Goal: Check status: Check status

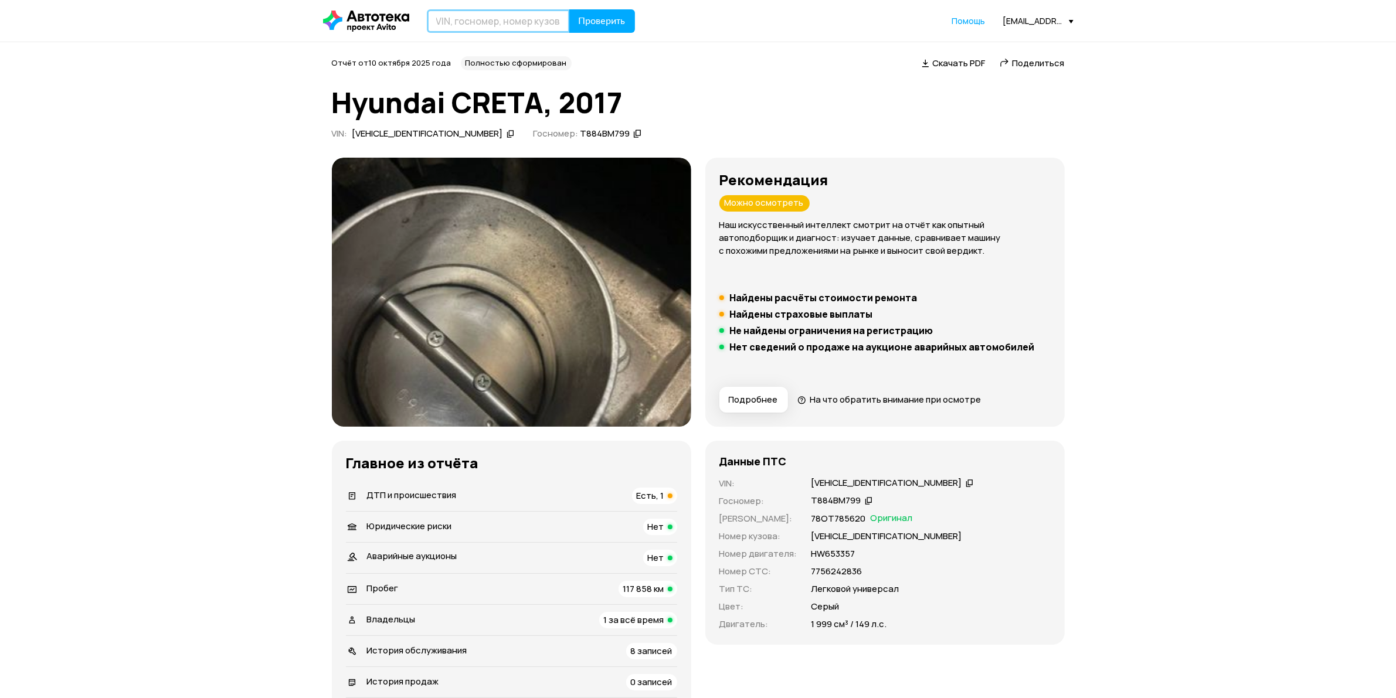
click at [495, 19] on input "text" at bounding box center [498, 20] width 143 height 23
type input "C392КТ790"
click at [600, 25] on span "Проверить" at bounding box center [602, 20] width 47 height 9
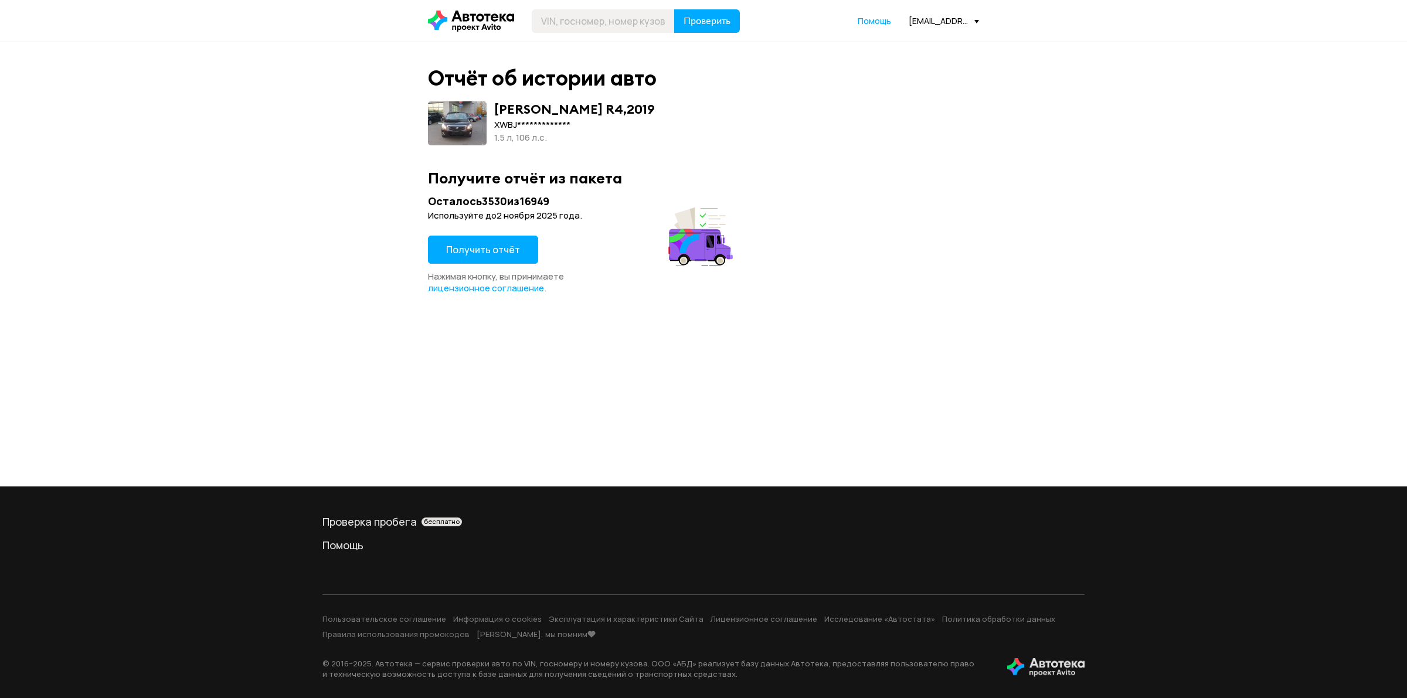
click at [485, 244] on span "Получить отчёт" at bounding box center [483, 249] width 74 height 13
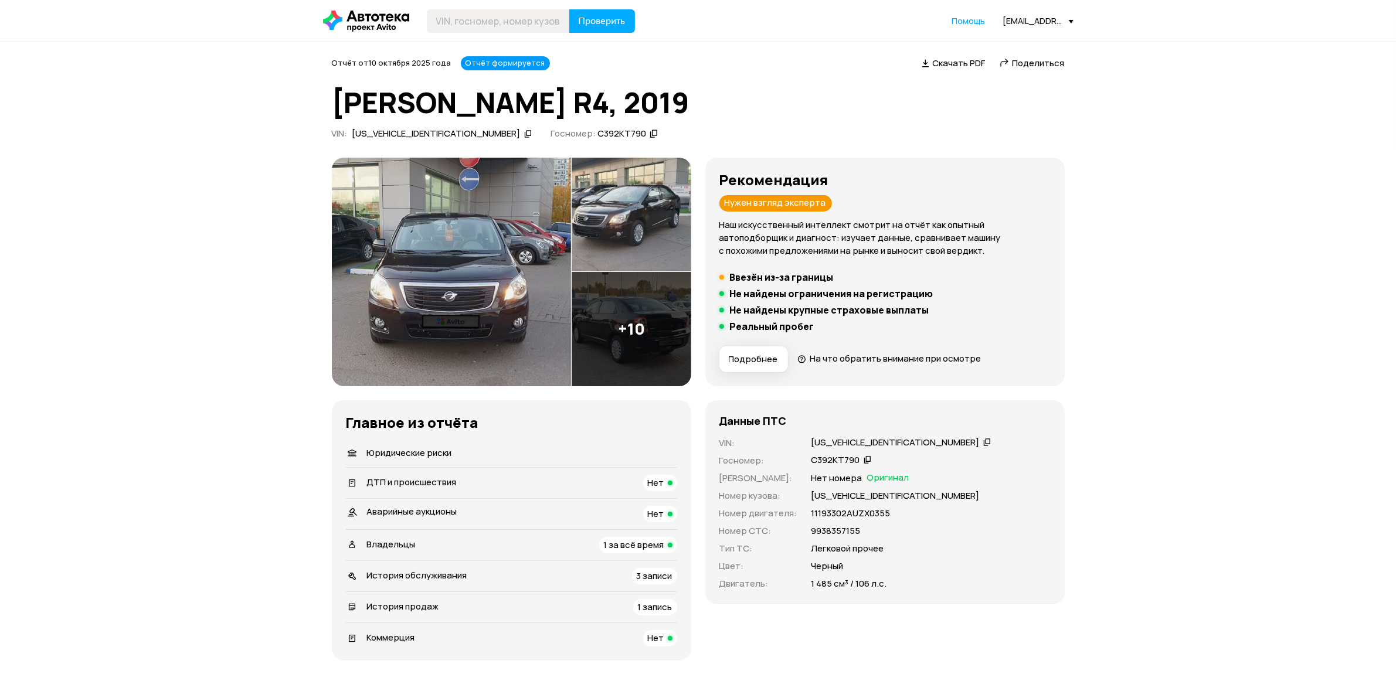
click at [471, 274] on img at bounding box center [451, 272] width 239 height 229
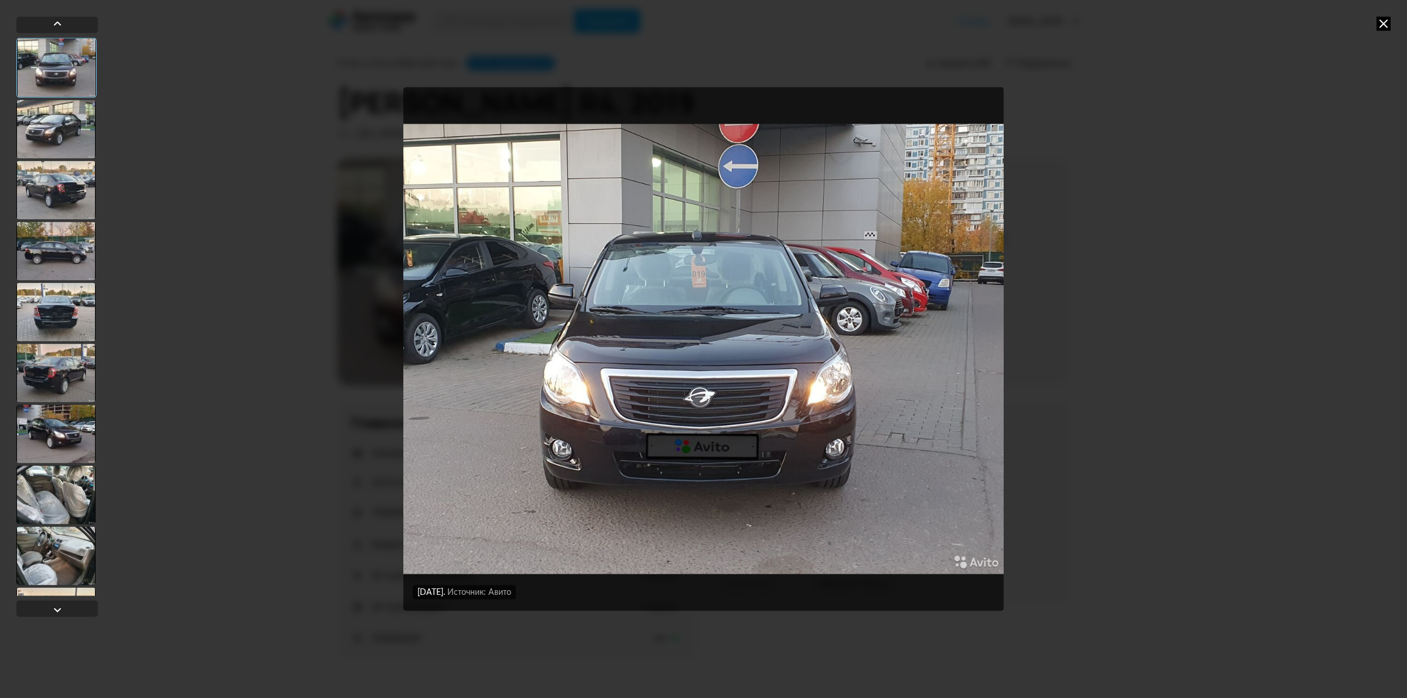
click at [70, 180] on div at bounding box center [55, 190] width 79 height 59
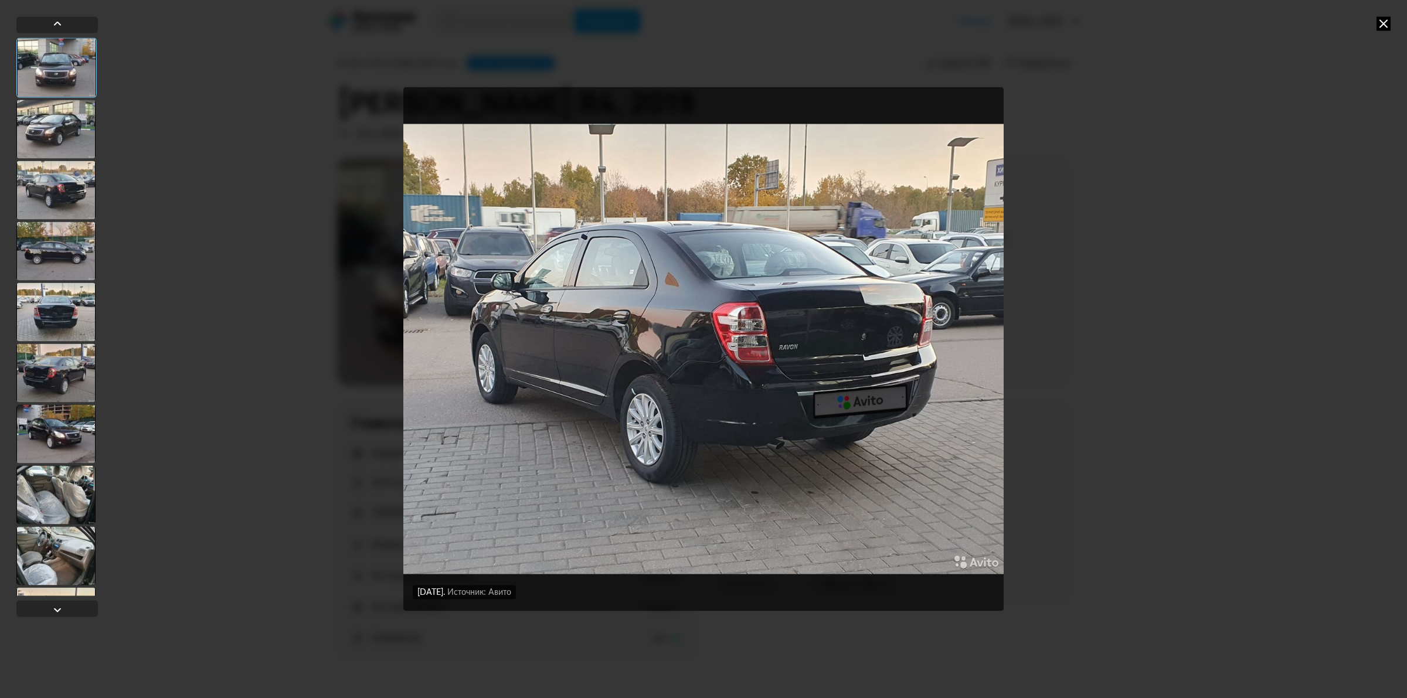
click at [68, 259] on div at bounding box center [55, 251] width 79 height 59
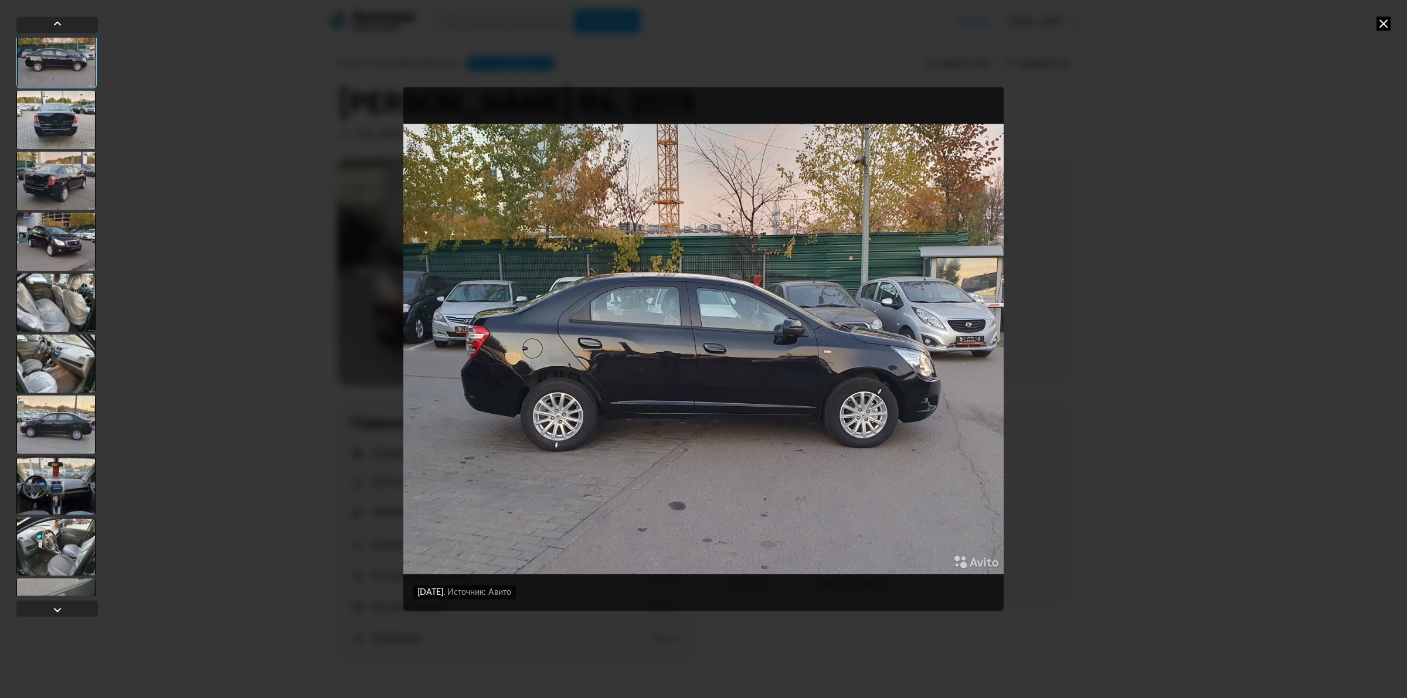
scroll to position [220, 0]
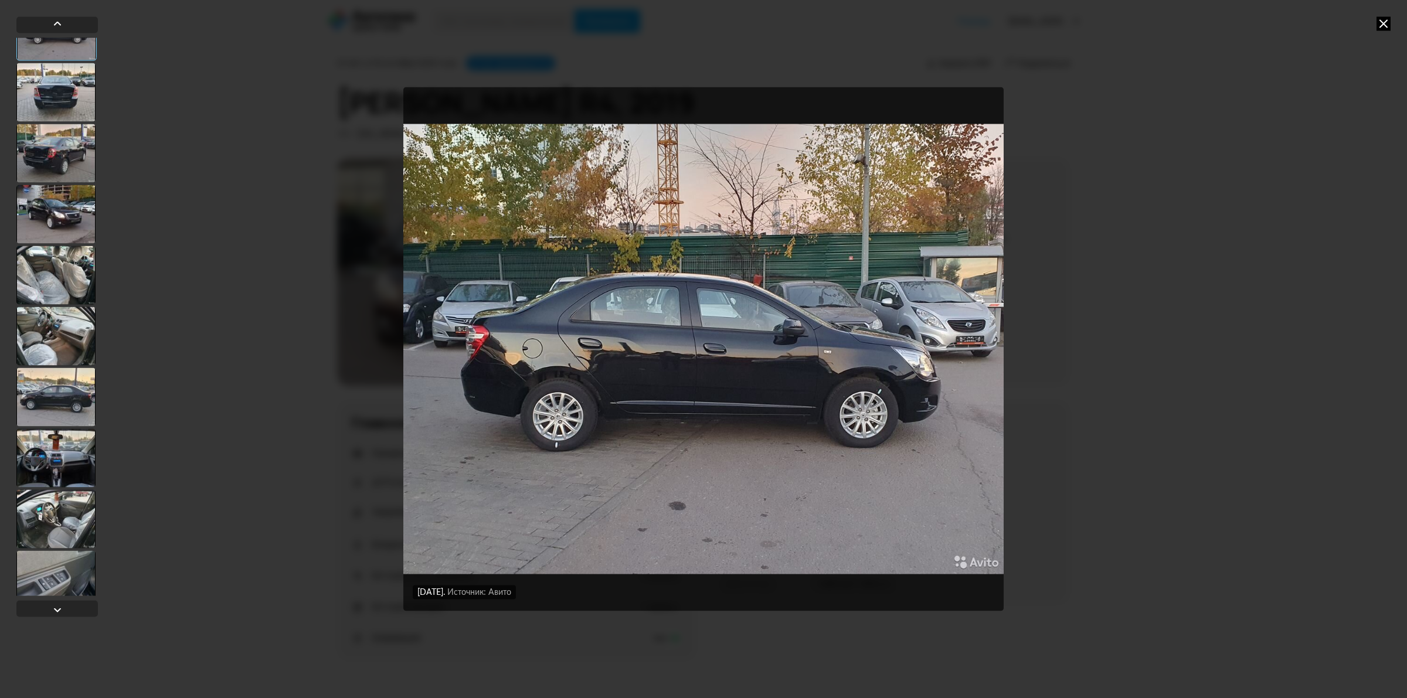
click at [57, 382] on div at bounding box center [55, 397] width 79 height 59
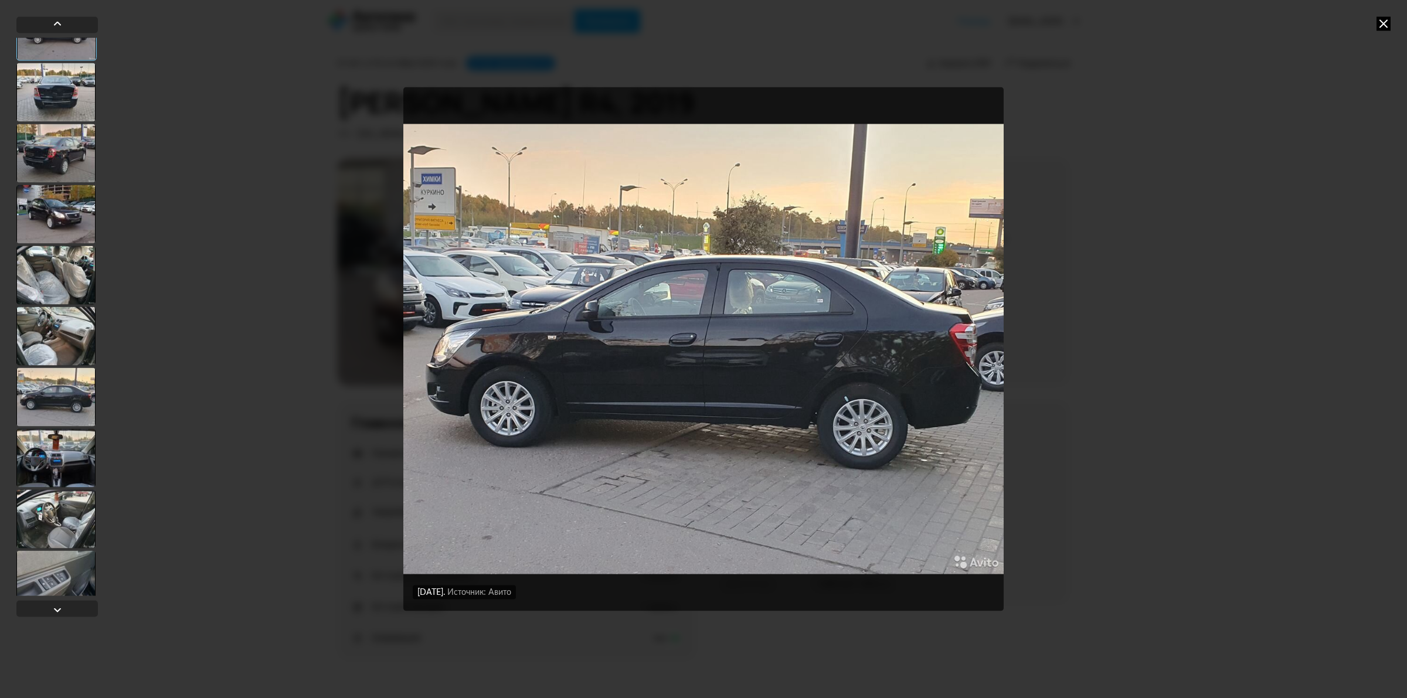
click at [65, 470] on div at bounding box center [55, 458] width 79 height 59
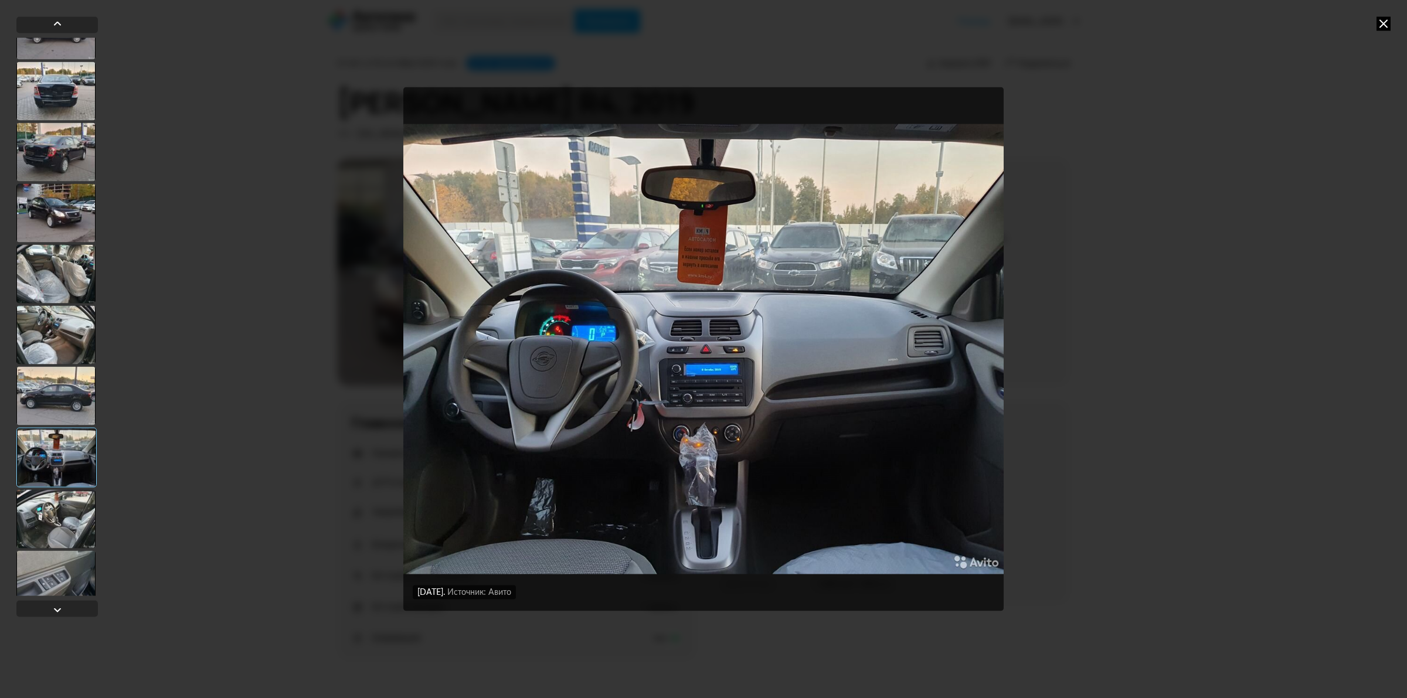
click at [71, 506] on div at bounding box center [55, 518] width 79 height 59
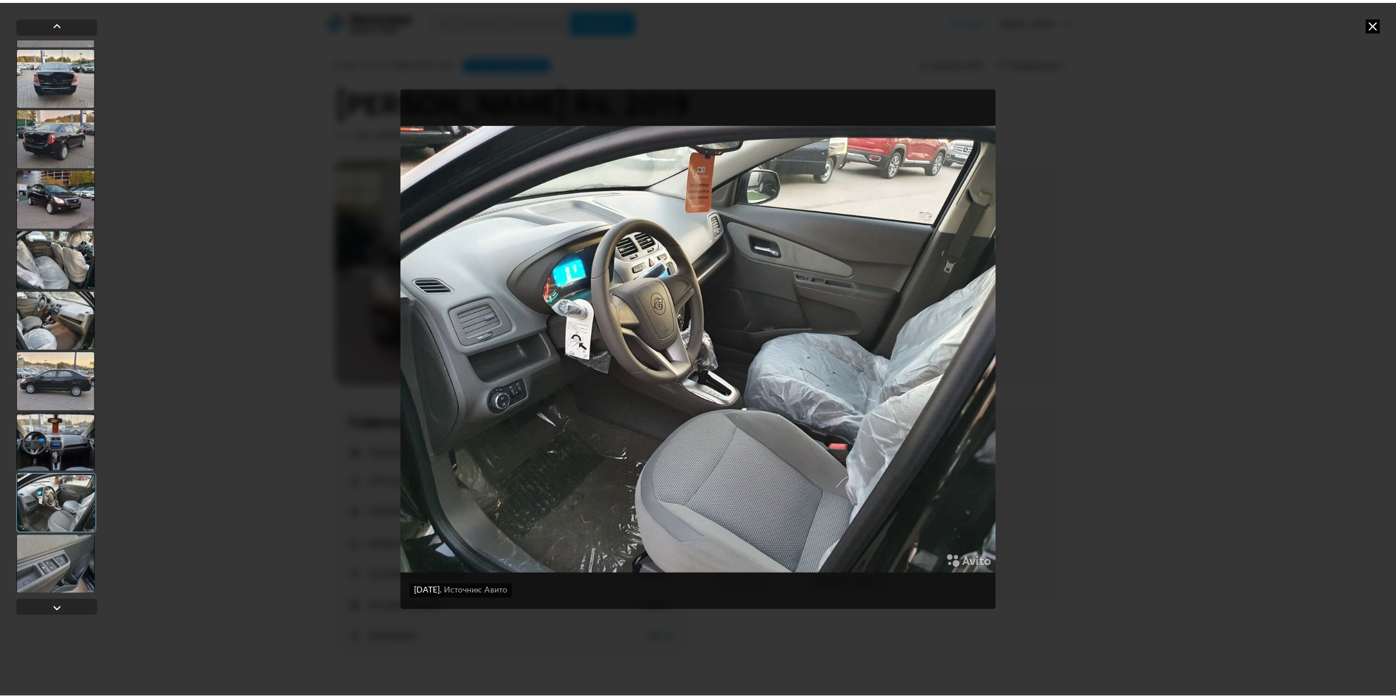
scroll to position [235, 0]
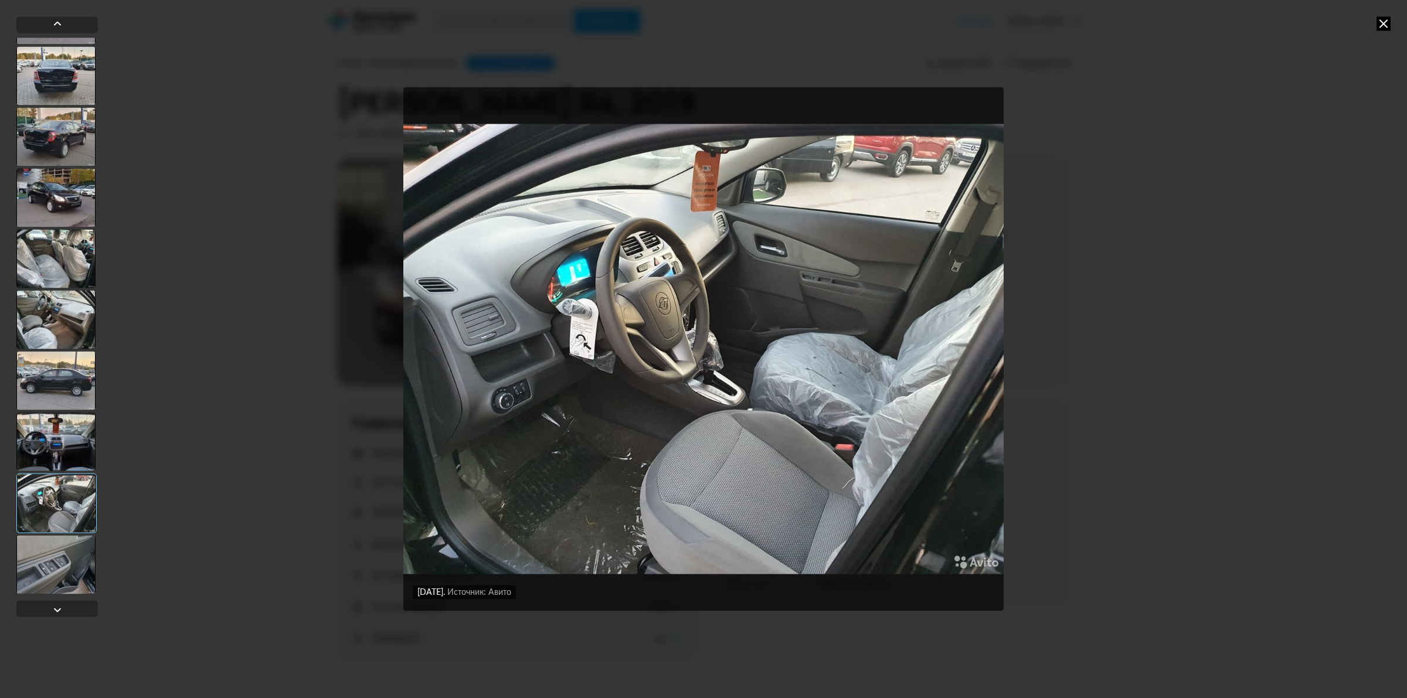
click at [71, 481] on div at bounding box center [56, 503] width 80 height 60
click at [77, 545] on div at bounding box center [55, 564] width 79 height 59
click at [1382, 21] on icon at bounding box center [1383, 23] width 14 height 14
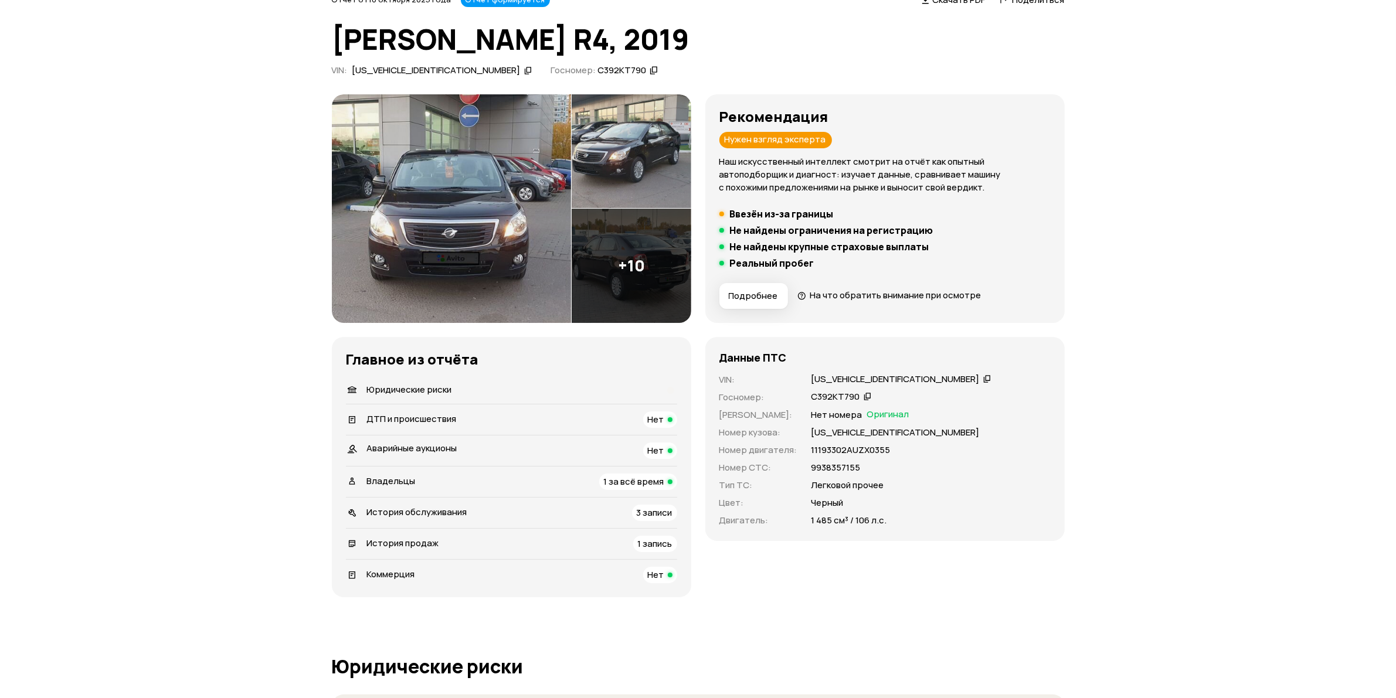
scroll to position [0, 0]
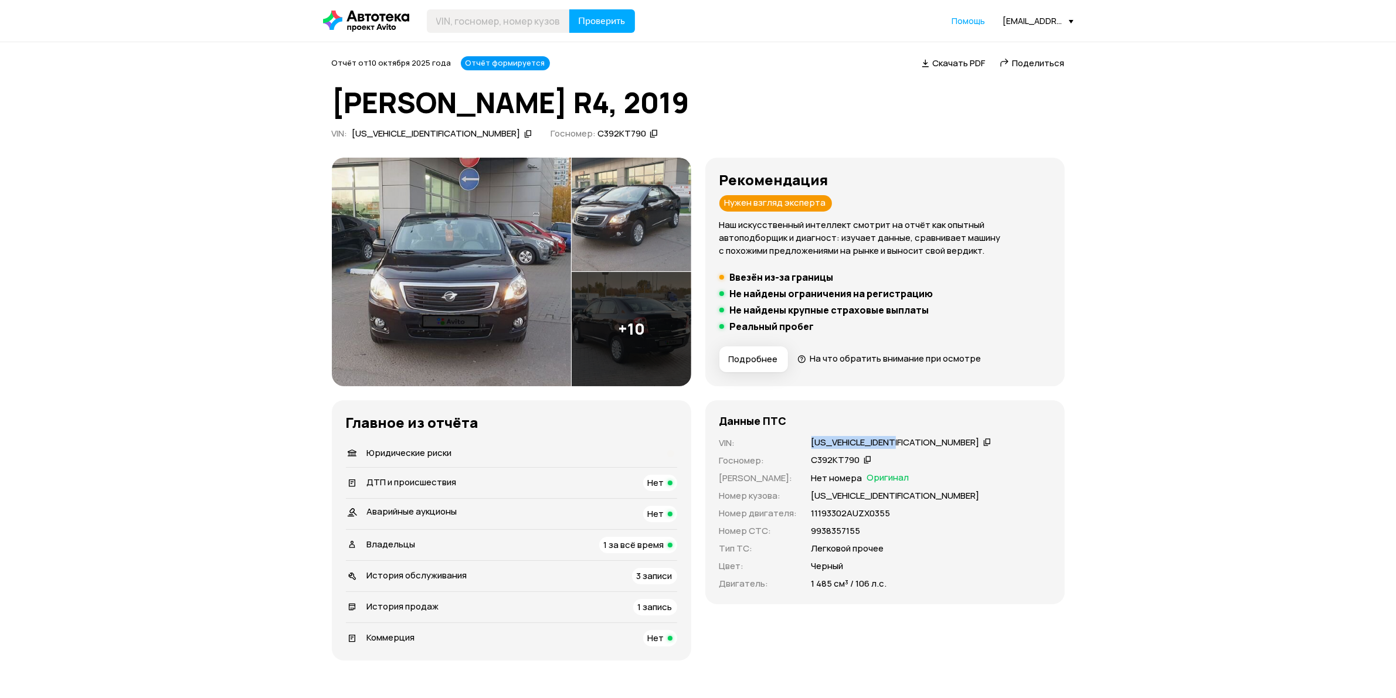
drag, startPoint x: 808, startPoint y: 438, endPoint x: 898, endPoint y: 441, distance: 90.3
click at [898, 441] on div "[US_VEHICLE_IDENTIFICATION_NUMBER]" at bounding box center [901, 443] width 183 height 12
copy div "[US_VEHICLE_IDENTIFICATION_NUMBER]"
click at [939, 59] on span "Скачать PDF" at bounding box center [959, 63] width 53 height 12
drag, startPoint x: 440, startPoint y: 135, endPoint x: 422, endPoint y: 135, distance: 17.6
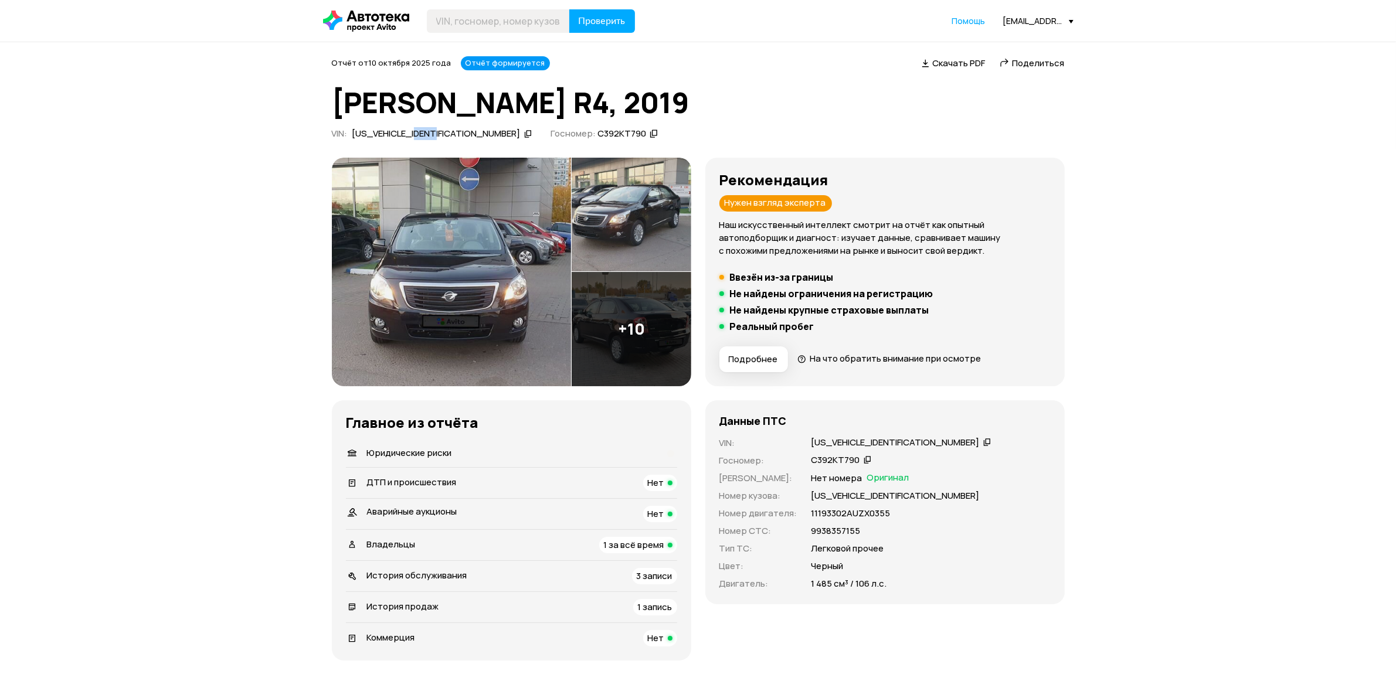
click at [422, 135] on div "[US_VEHICLE_IDENTIFICATION_NUMBER]" at bounding box center [436, 134] width 168 height 12
copy div "2176"
click at [1018, 21] on div "[EMAIL_ADDRESS][DOMAIN_NAME][PERSON_NAME]" at bounding box center [1038, 20] width 70 height 11
click at [1003, 36] on span "Отчёты" at bounding box center [986, 42] width 39 height 14
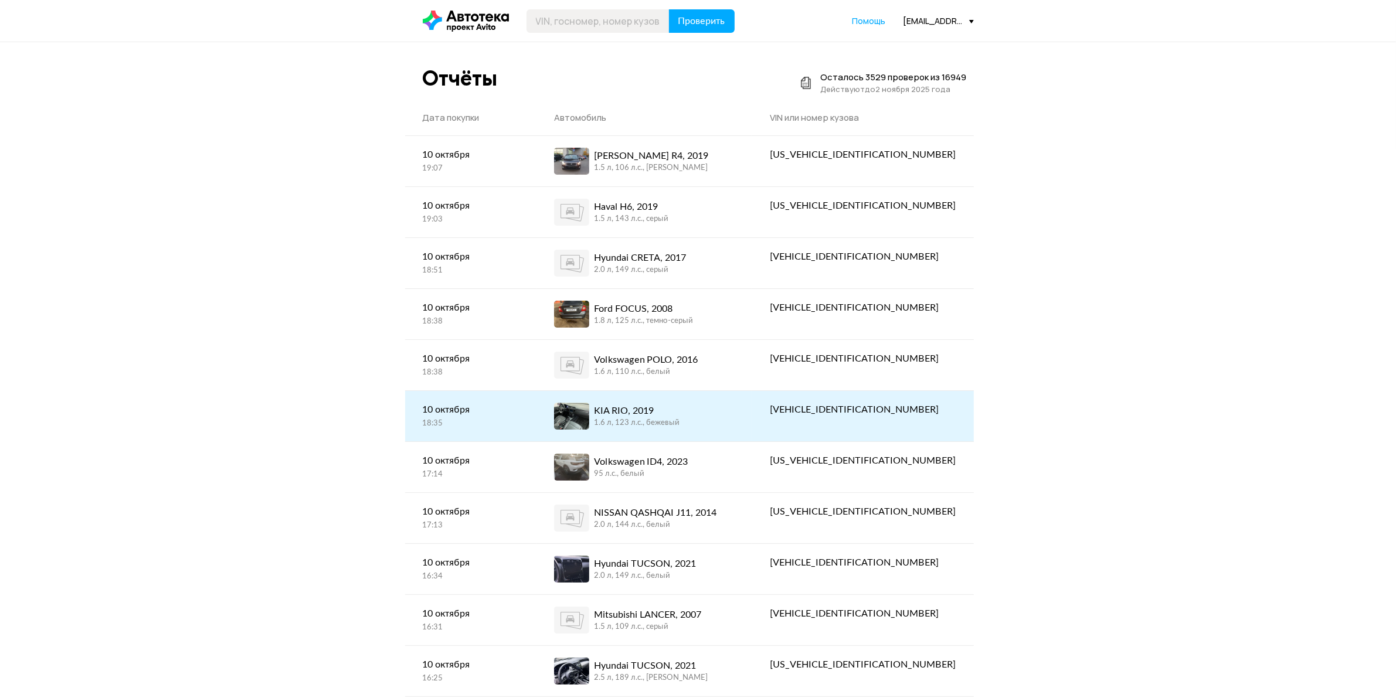
click at [735, 403] on div "KIA RIO, 2019 1.6 л, 123 л.c., бежевый" at bounding box center [644, 416] width 181 height 27
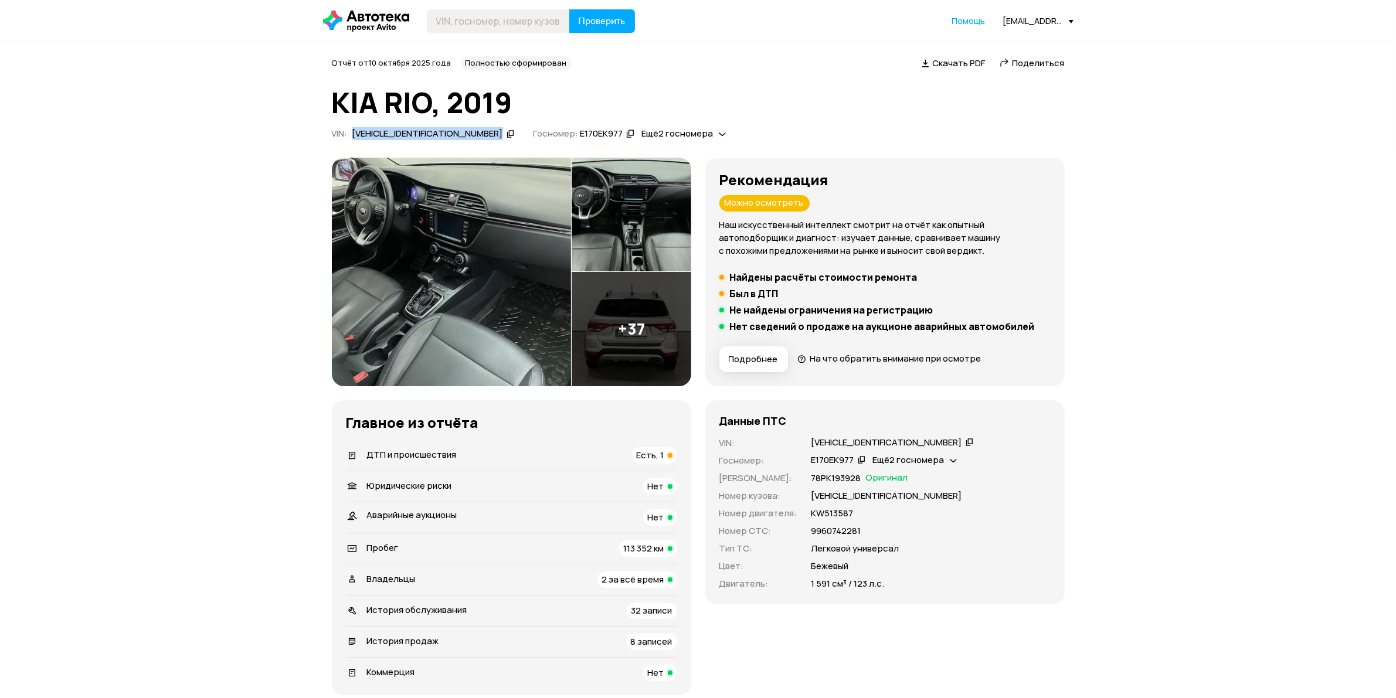
drag, startPoint x: 353, startPoint y: 136, endPoint x: 440, endPoint y: 139, distance: 87.4
click at [440, 139] on div "[VEHICLE_IDENTIFICATION_NUMBER]" at bounding box center [434, 134] width 166 height 12
copy div "[VEHICLE_IDENTIFICATION_NUMBER]"
drag, startPoint x: 854, startPoint y: 567, endPoint x: 809, endPoint y: 564, distance: 44.6
click at [811, 564] on div "Бежевый" at bounding box center [930, 566] width 239 height 13
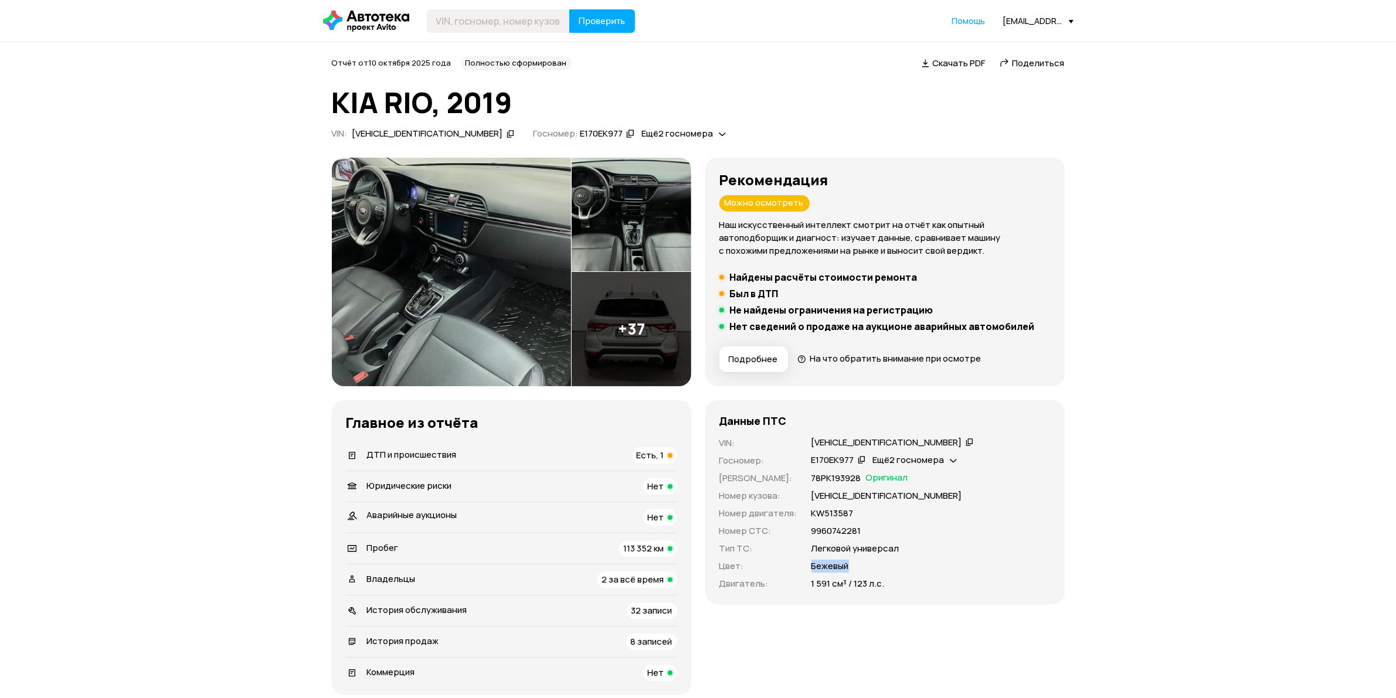
copy p "Бежевый"
drag, startPoint x: 560, startPoint y: 136, endPoint x: 515, endPoint y: 135, distance: 45.2
click at [578, 135] on div "Е170ЕК977" at bounding box center [607, 134] width 58 height 12
copy div "Е170ЕК977"
drag, startPoint x: 851, startPoint y: 461, endPoint x: 808, endPoint y: 458, distance: 43.5
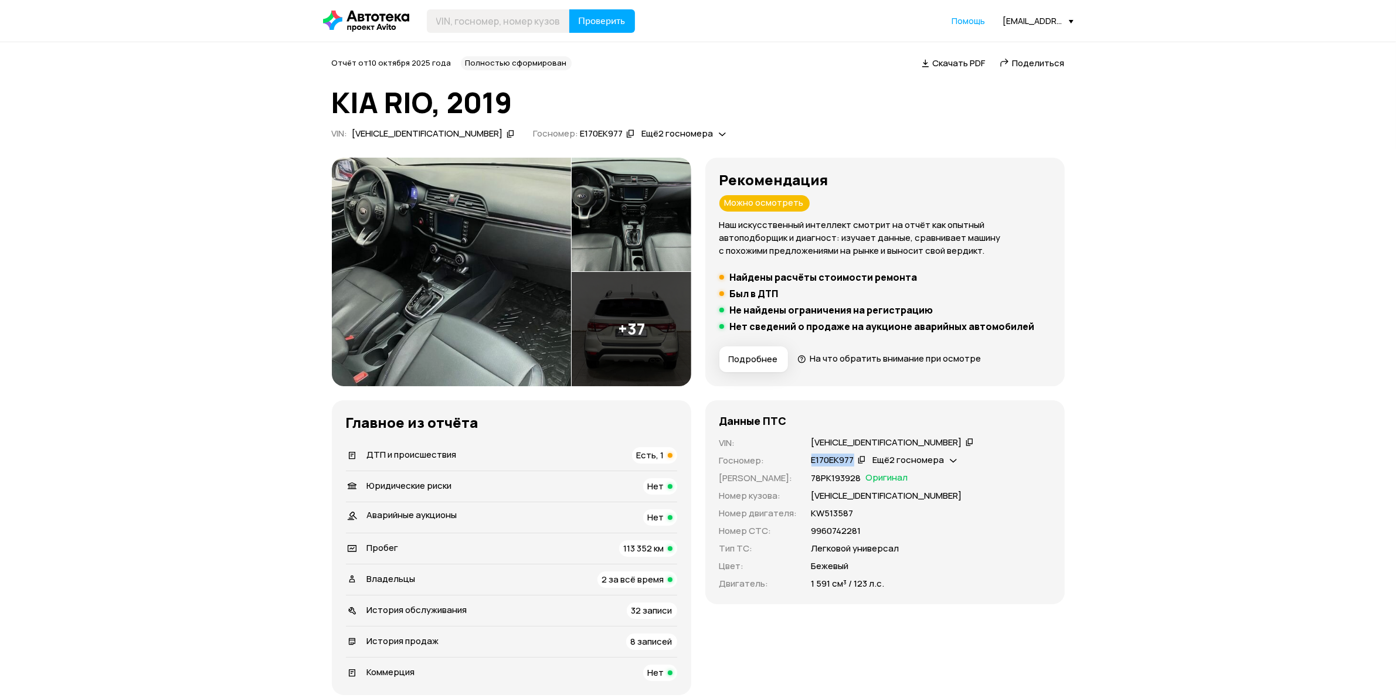
click at [810, 458] on div "Е170ЕК977" at bounding box center [839, 460] width 58 height 12
copy div "Е170ЕК977"
click at [1031, 16] on div "[EMAIL_ADDRESS][DOMAIN_NAME][PERSON_NAME]" at bounding box center [1038, 20] width 70 height 11
click at [1013, 39] on link "Отчёты" at bounding box center [1015, 42] width 118 height 30
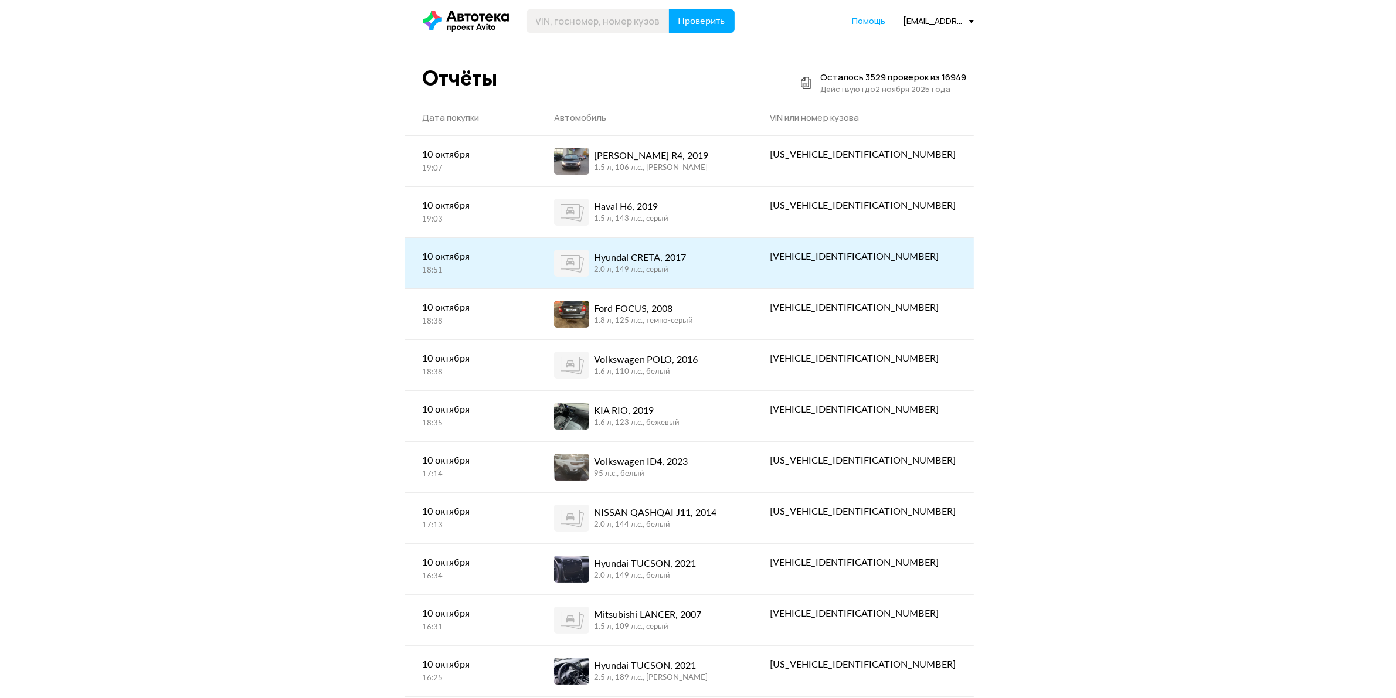
click at [686, 252] on div "Hyundai CRETA, 2017" at bounding box center [640, 258] width 92 height 14
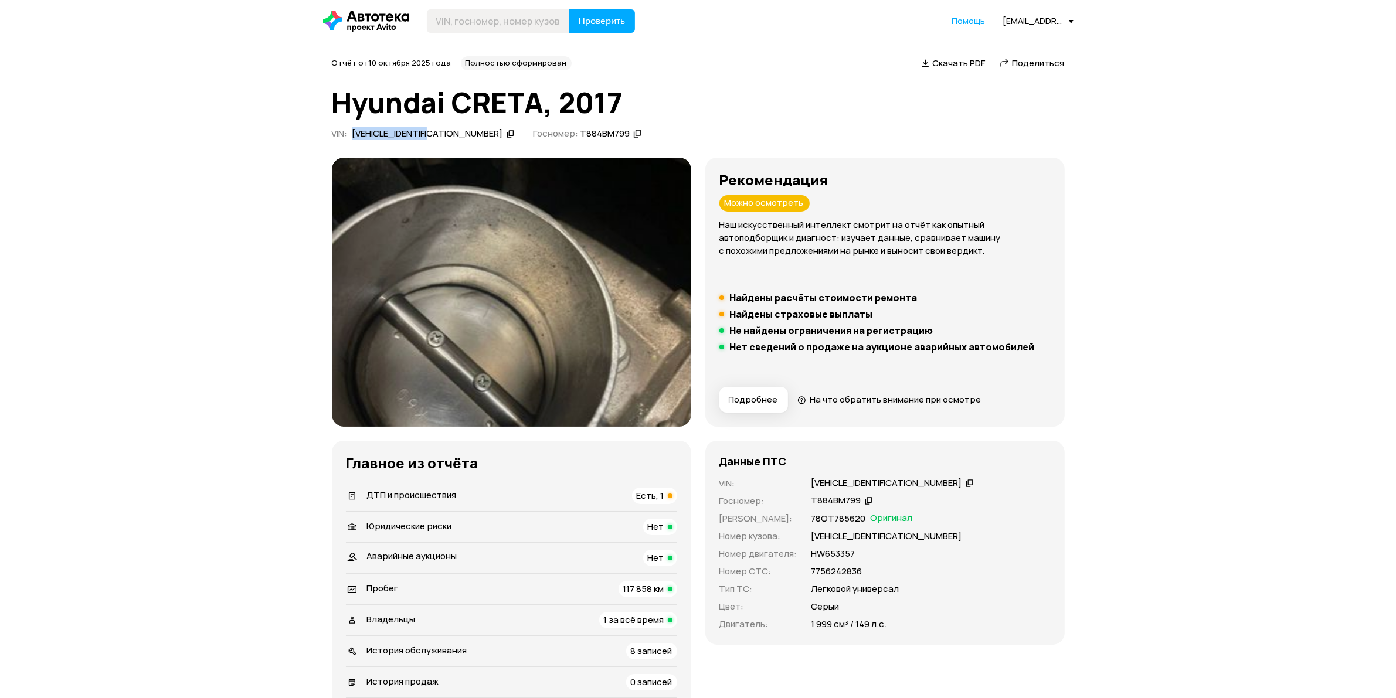
drag, startPoint x: 355, startPoint y: 133, endPoint x: 441, endPoint y: 136, distance: 86.8
click at [441, 136] on div "[VEHICLE_IDENTIFICATION_NUMBER]" at bounding box center [434, 134] width 166 height 12
copy div "[VEHICLE_IDENTIFICATION_NUMBER]"
drag, startPoint x: 842, startPoint y: 599, endPoint x: 793, endPoint y: 603, distance: 50.0
click at [793, 603] on div "VIN : [VEHICLE_IDENTIFICATION_NUMBER]   Госномер : Т884ВМ799   [PERSON_NAME] : …" at bounding box center [884, 554] width 331 height 154
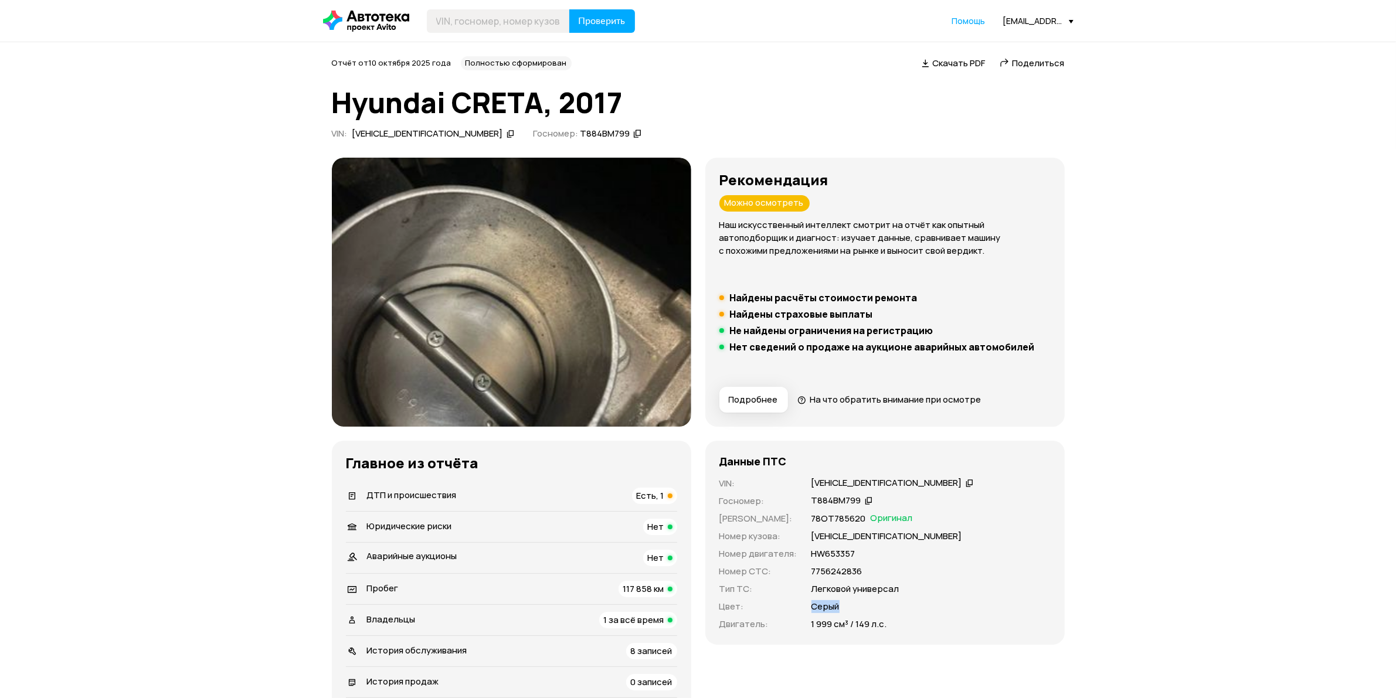
copy div "Серый"
drag, startPoint x: 519, startPoint y: 132, endPoint x: 566, endPoint y: 137, distance: 47.1
click at [580, 137] on div "Т884ВМ799" at bounding box center [605, 134] width 50 height 12
copy div "Т884ВМ799"
click at [1009, 22] on div "[EMAIL_ADDRESS][DOMAIN_NAME][PERSON_NAME]" at bounding box center [1038, 20] width 70 height 11
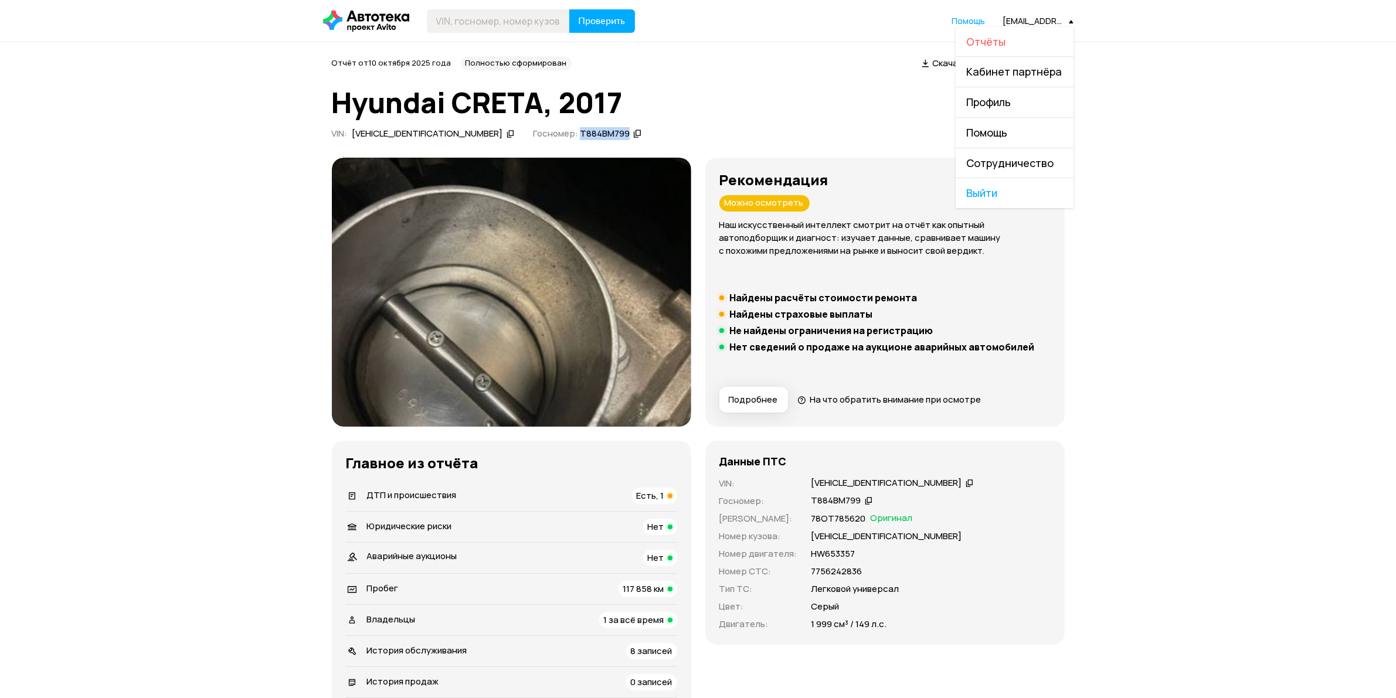
click at [1004, 43] on span "Отчёты" at bounding box center [986, 42] width 39 height 14
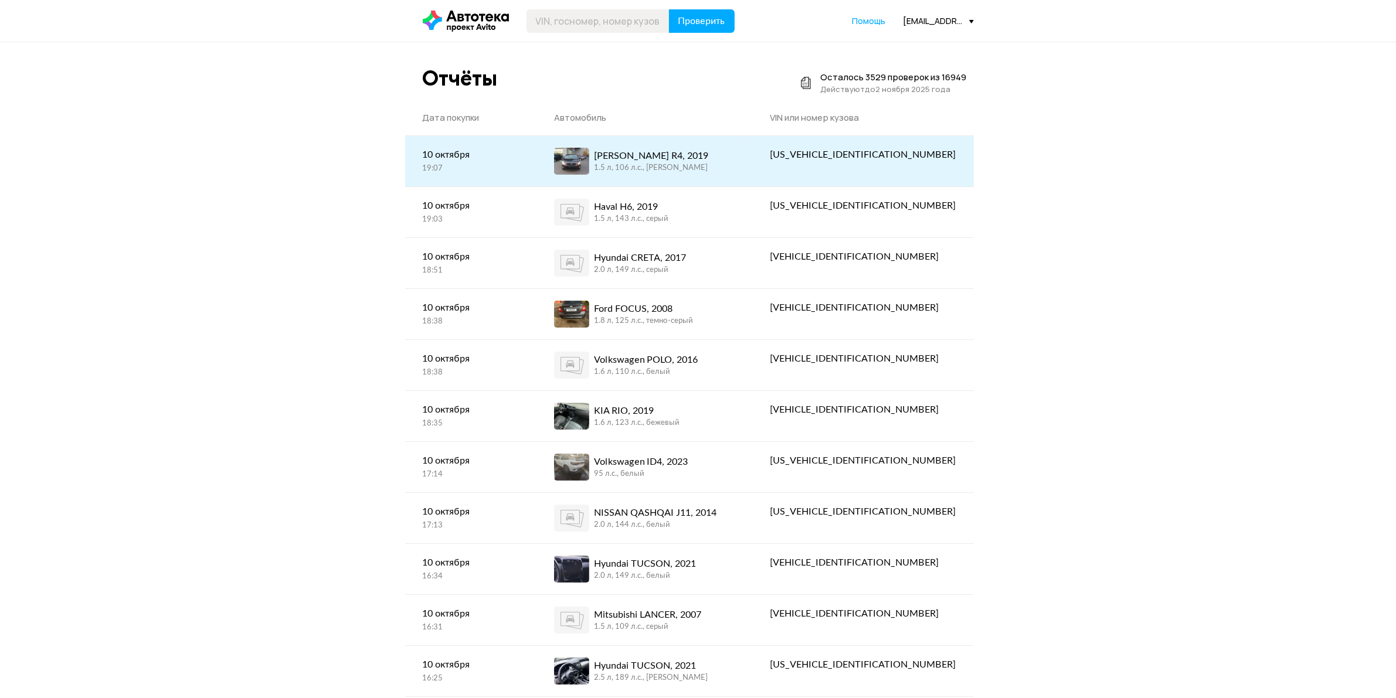
click at [705, 164] on div "1.5 л, 106 л.c., [PERSON_NAME]" at bounding box center [651, 168] width 114 height 11
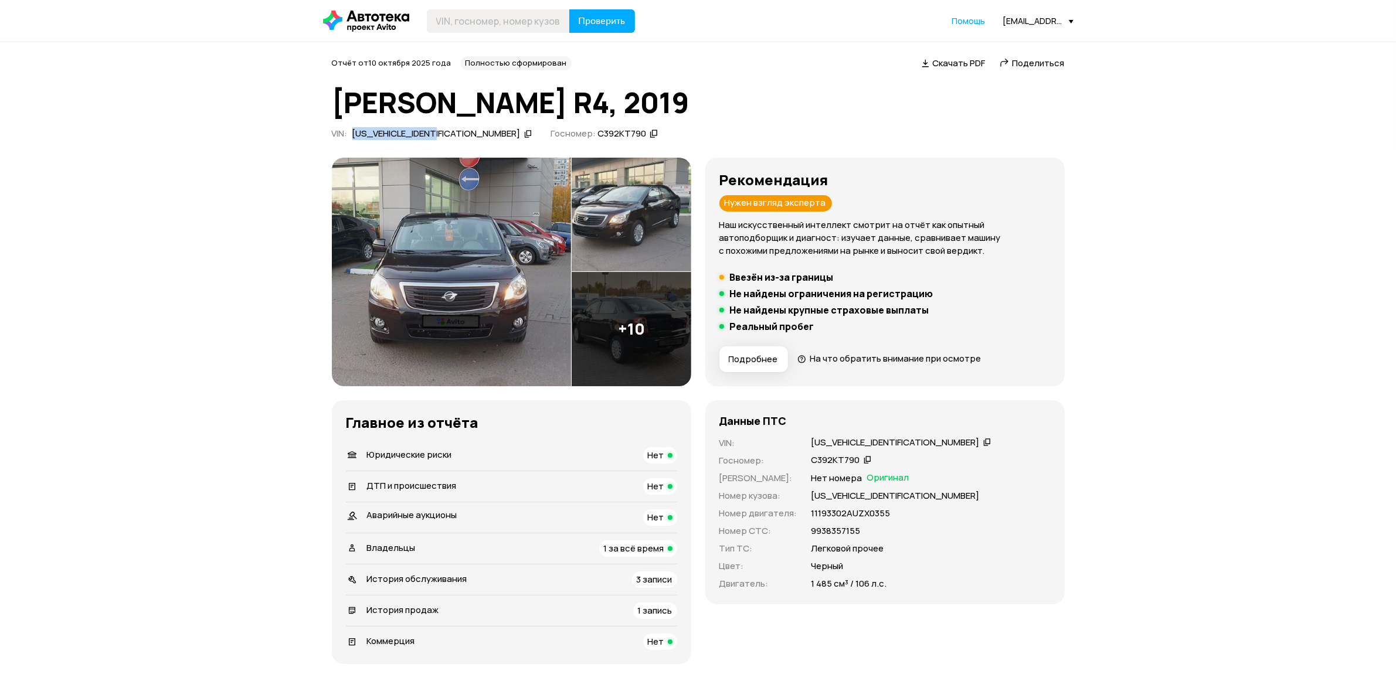
drag, startPoint x: 352, startPoint y: 134, endPoint x: 441, endPoint y: 138, distance: 89.2
click at [441, 138] on div "[US_VEHICLE_IDENTIFICATION_NUMBER]" at bounding box center [436, 134] width 168 height 12
copy div "[US_VEHICLE_IDENTIFICATION_NUMBER]"
drag, startPoint x: 519, startPoint y: 132, endPoint x: 564, endPoint y: 133, distance: 45.1
click at [597, 133] on div "С392КТ790" at bounding box center [621, 134] width 49 height 12
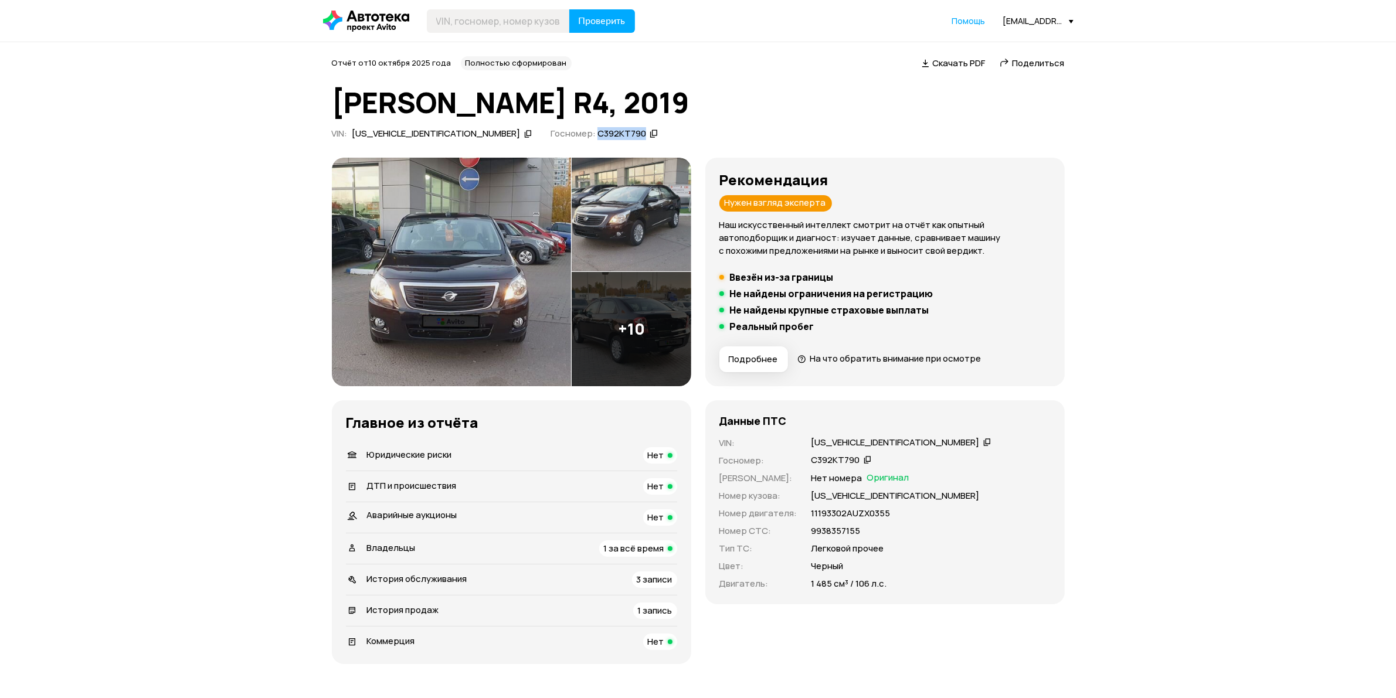
click at [1038, 19] on div "[EMAIL_ADDRESS][DOMAIN_NAME][PERSON_NAME]" at bounding box center [1038, 20] width 70 height 11
click at [998, 42] on span "Отчёты" at bounding box center [986, 42] width 39 height 14
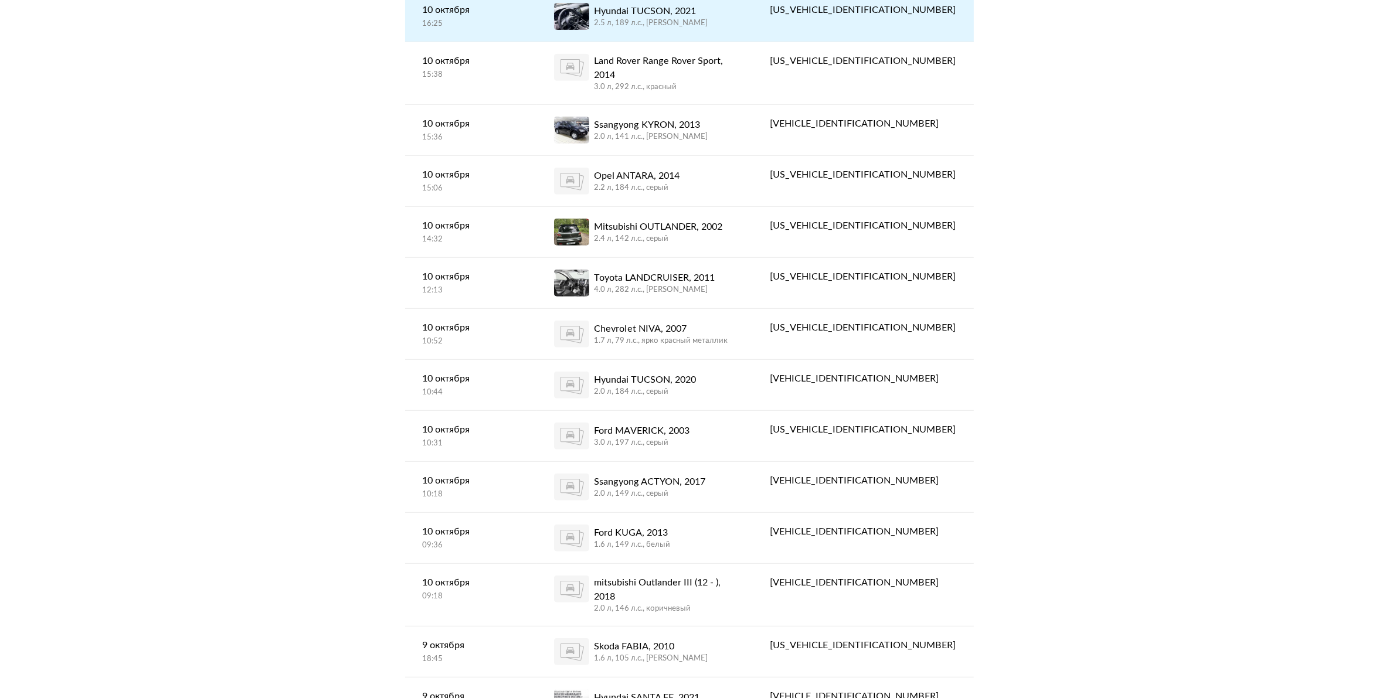
scroll to position [659, 0]
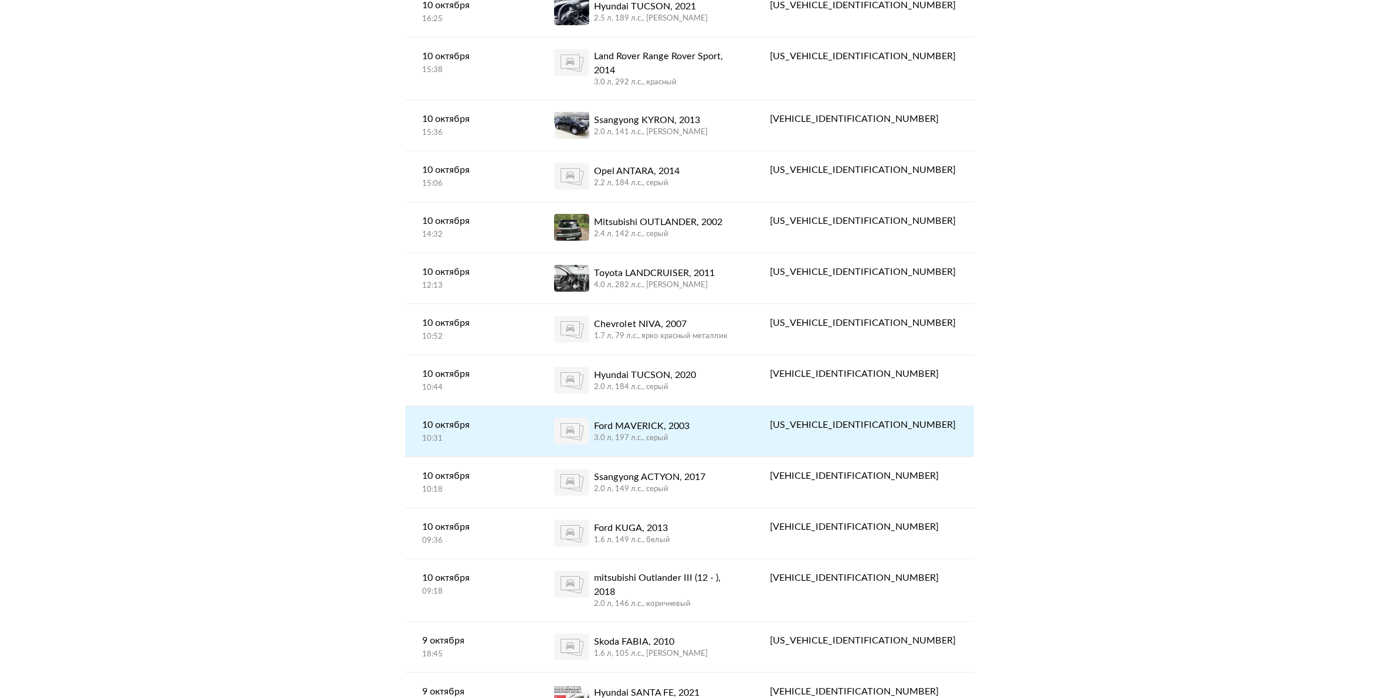
click at [678, 419] on div "Ford MAVERICK, 2003" at bounding box center [642, 426] width 96 height 14
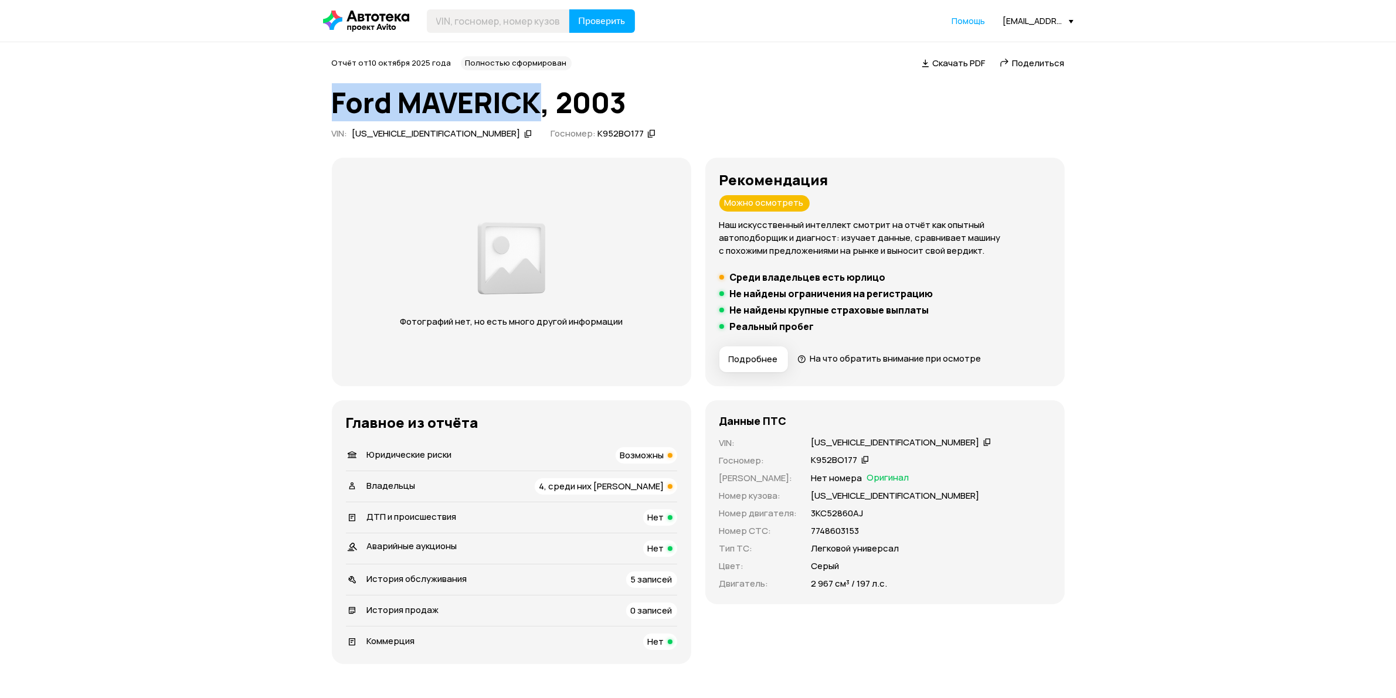
drag, startPoint x: 538, startPoint y: 103, endPoint x: 305, endPoint y: 107, distance: 233.3
drag, startPoint x: 444, startPoint y: 134, endPoint x: 353, endPoint y: 139, distance: 91.0
click at [353, 139] on div "[US_VEHICLE_IDENTIFICATION_NUMBER]" at bounding box center [436, 134] width 168 height 12
click at [1011, 23] on div "[EMAIL_ADDRESS][DOMAIN_NAME][PERSON_NAME]" at bounding box center [1038, 20] width 70 height 11
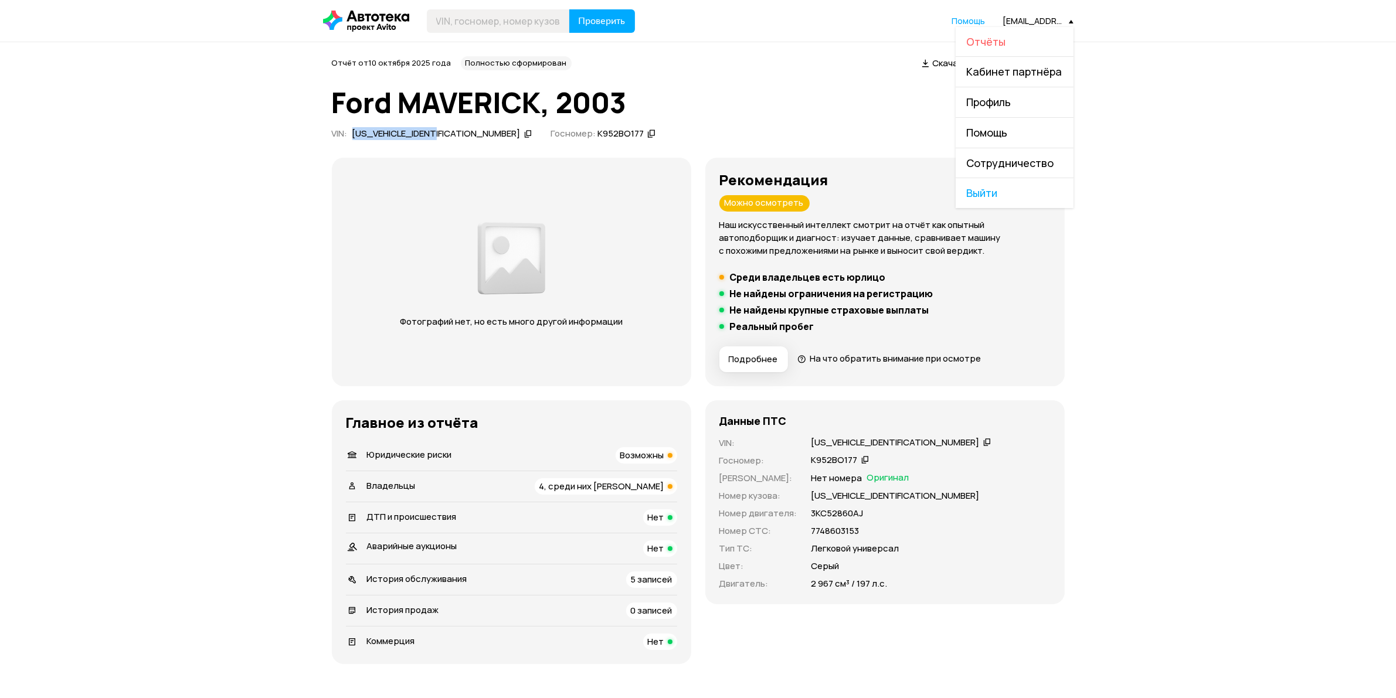
click at [997, 47] on span "Отчёты" at bounding box center [986, 42] width 39 height 14
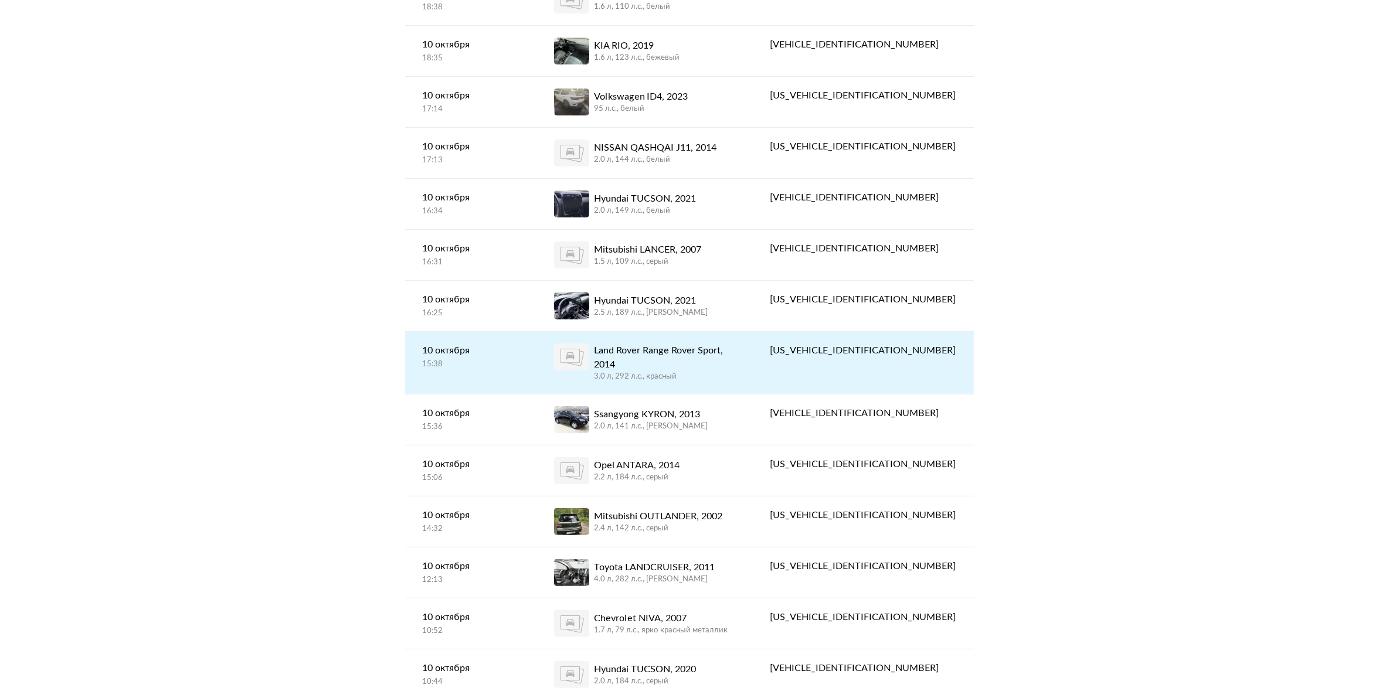
scroll to position [366, 0]
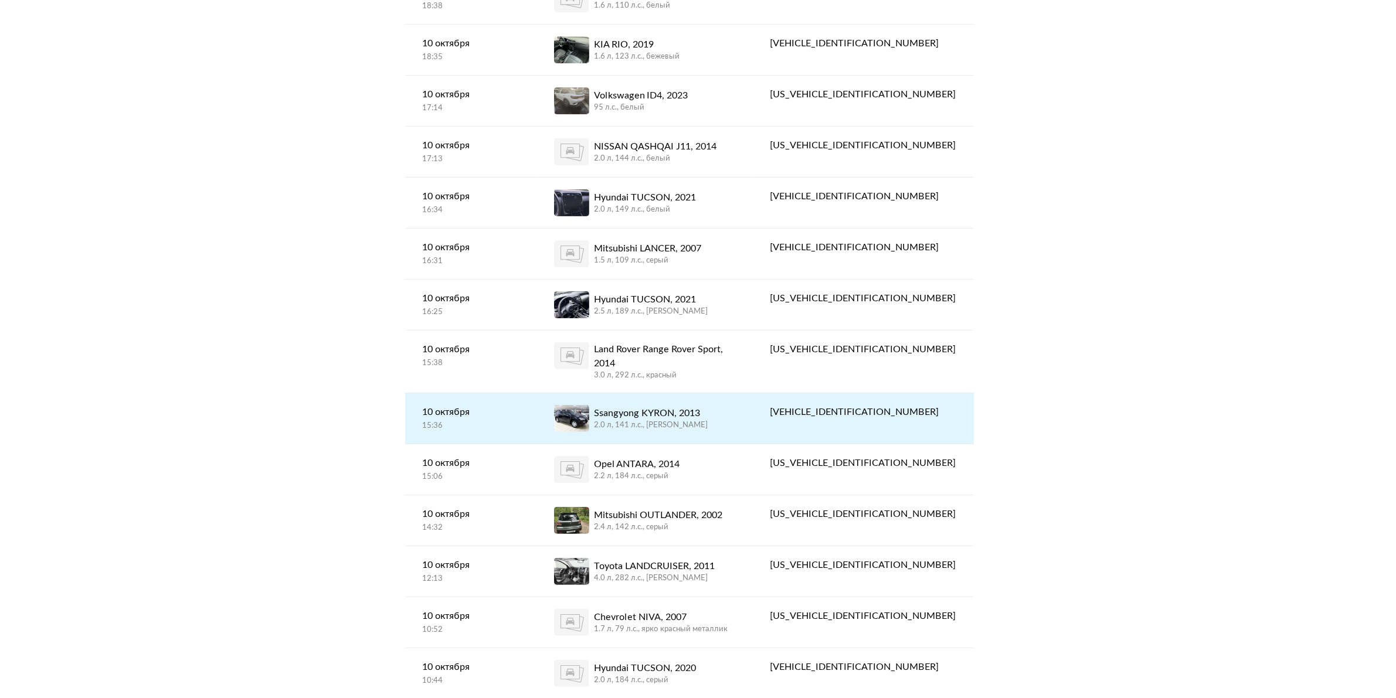
click at [654, 420] on div "2.0 л, 141 л.c., [PERSON_NAME]" at bounding box center [651, 425] width 114 height 11
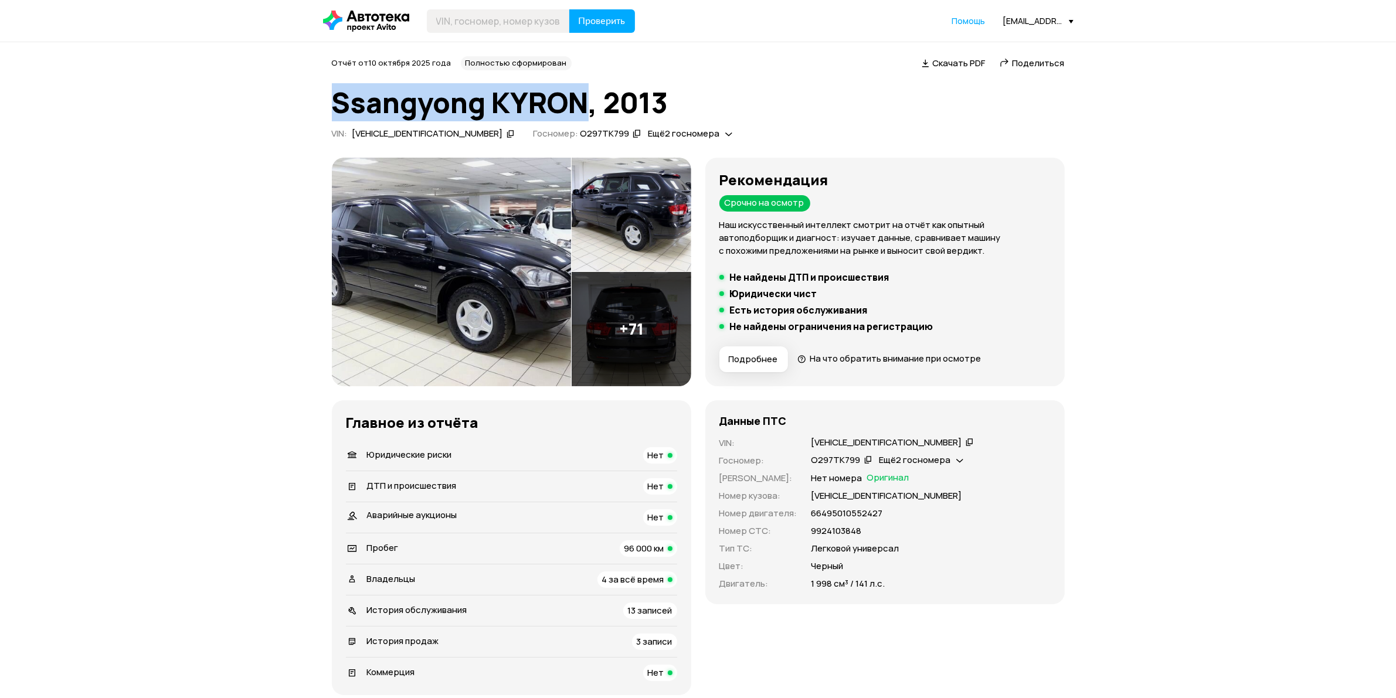
drag, startPoint x: 584, startPoint y: 101, endPoint x: 338, endPoint y: 95, distance: 246.3
click at [338, 95] on h1 "Ssangyong KYRON, 2013" at bounding box center [698, 103] width 733 height 32
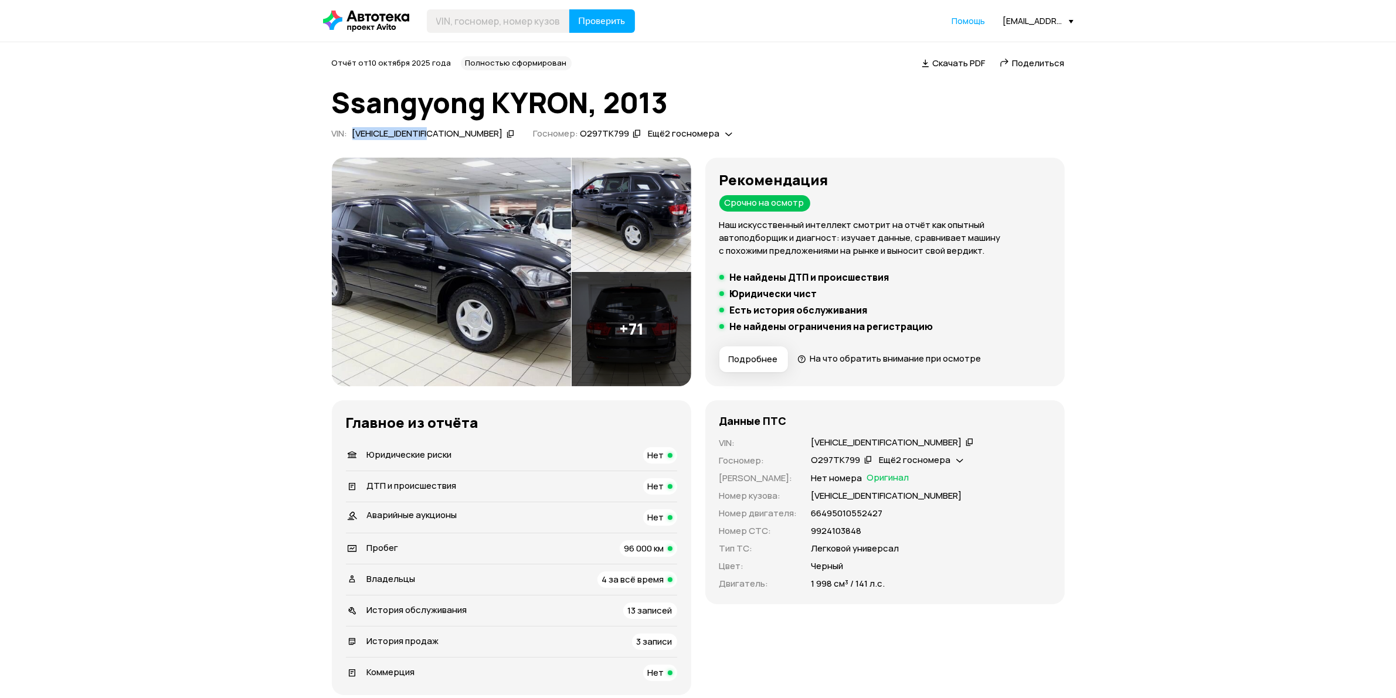
drag, startPoint x: 353, startPoint y: 135, endPoint x: 440, endPoint y: 141, distance: 86.4
click at [443, 138] on div "[VEHICLE_IDENTIFICATION_NUMBER]" at bounding box center [427, 134] width 151 height 12
drag, startPoint x: 344, startPoint y: 148, endPoint x: 361, endPoint y: 136, distance: 20.5
click at [346, 147] on div "Отчёт от [DATE] Полностью сформирован   Скачать PDF   Поделиться Ssangyong KYRO…" at bounding box center [698, 375] width 733 height 639
drag, startPoint x: 352, startPoint y: 134, endPoint x: 444, endPoint y: 136, distance: 91.5
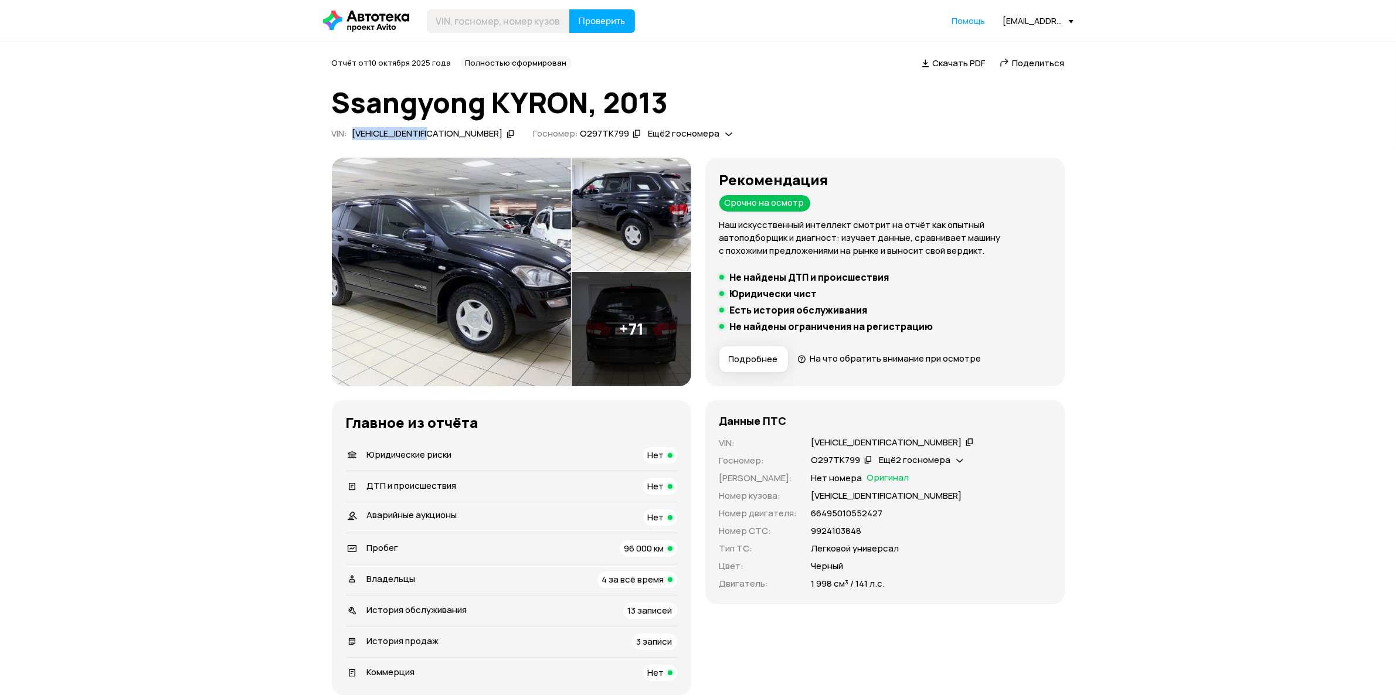
click at [444, 136] on div "[VEHICLE_IDENTIFICATION_NUMBER]" at bounding box center [427, 134] width 151 height 12
click at [1026, 18] on div "[EMAIL_ADDRESS][DOMAIN_NAME][PERSON_NAME]" at bounding box center [1038, 20] width 70 height 11
click at [995, 36] on span "Отчёты" at bounding box center [986, 42] width 39 height 14
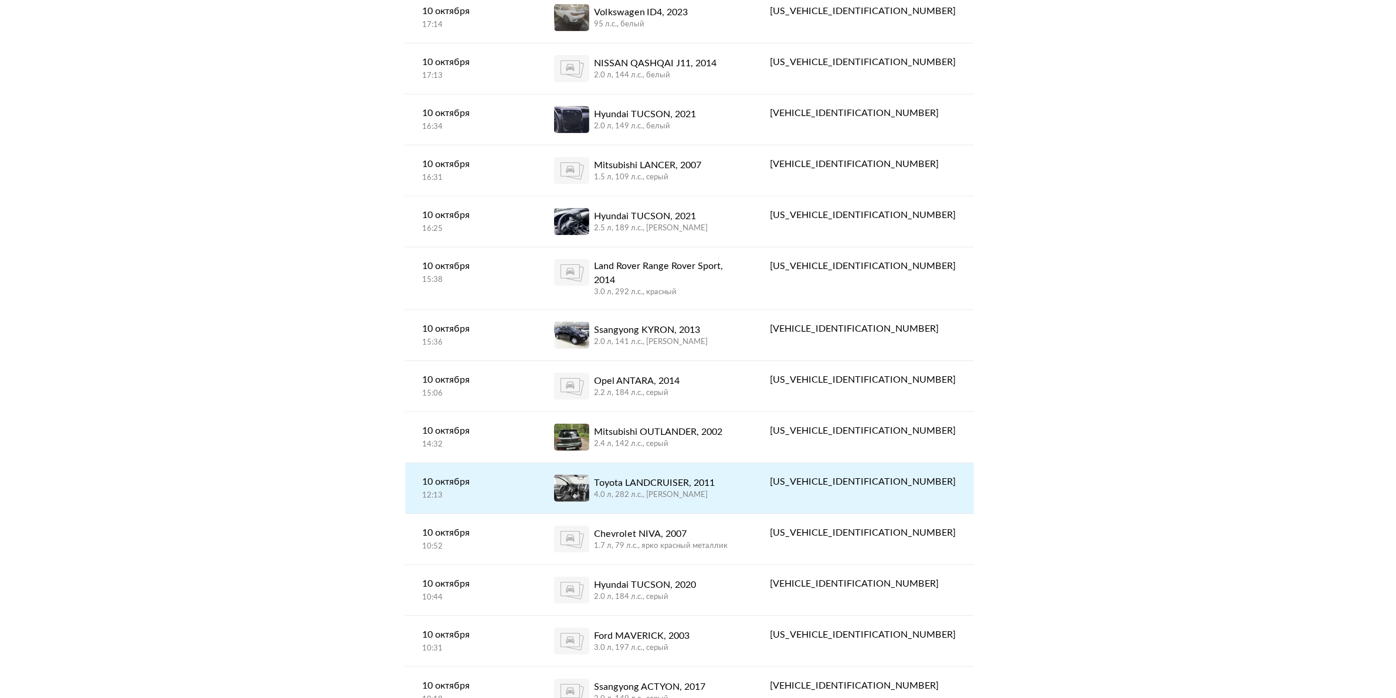
scroll to position [440, 0]
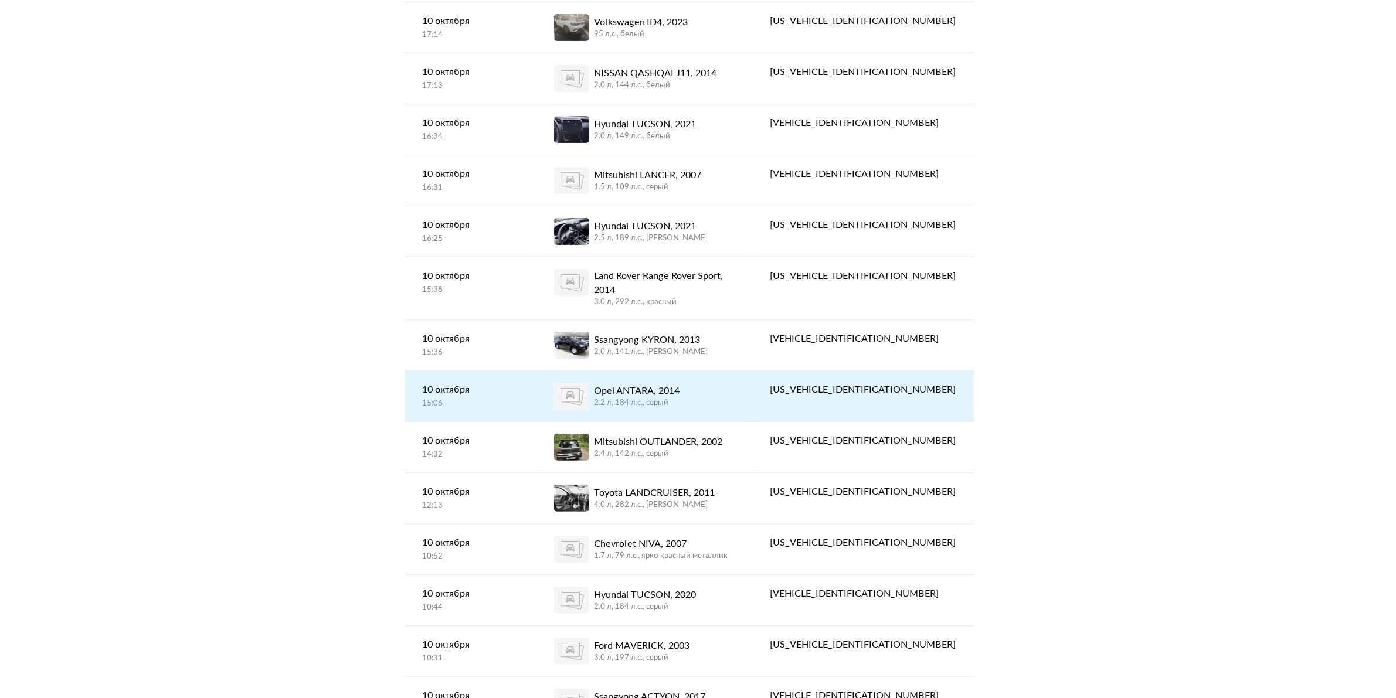
click at [679, 384] on div "Opel ANTARA, 2014" at bounding box center [637, 391] width 86 height 14
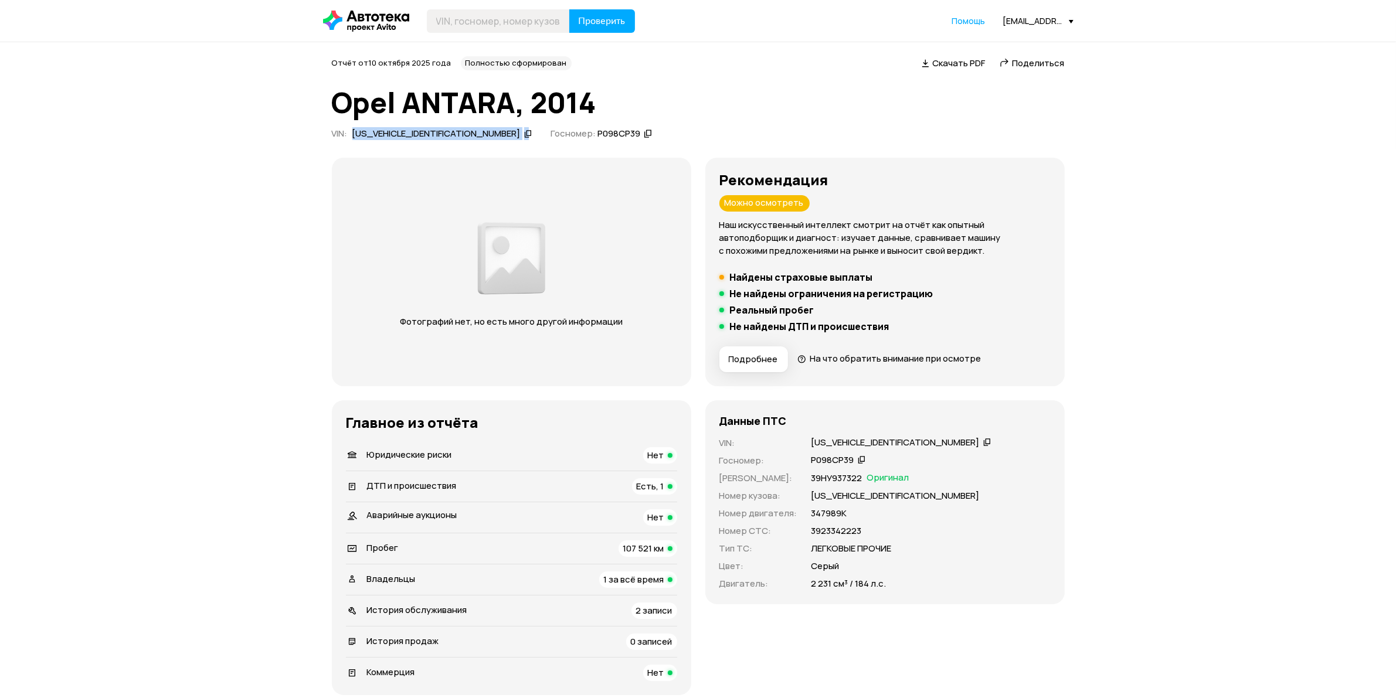
drag, startPoint x: 353, startPoint y: 136, endPoint x: 441, endPoint y: 142, distance: 88.1
click at [437, 140] on div "[US_VEHICLE_IDENTIFICATION_NUMBER]" at bounding box center [436, 134] width 168 height 12
drag, startPoint x: 514, startPoint y: 101, endPoint x: 315, endPoint y: 95, distance: 198.8
drag, startPoint x: 352, startPoint y: 137, endPoint x: 438, endPoint y: 141, distance: 86.3
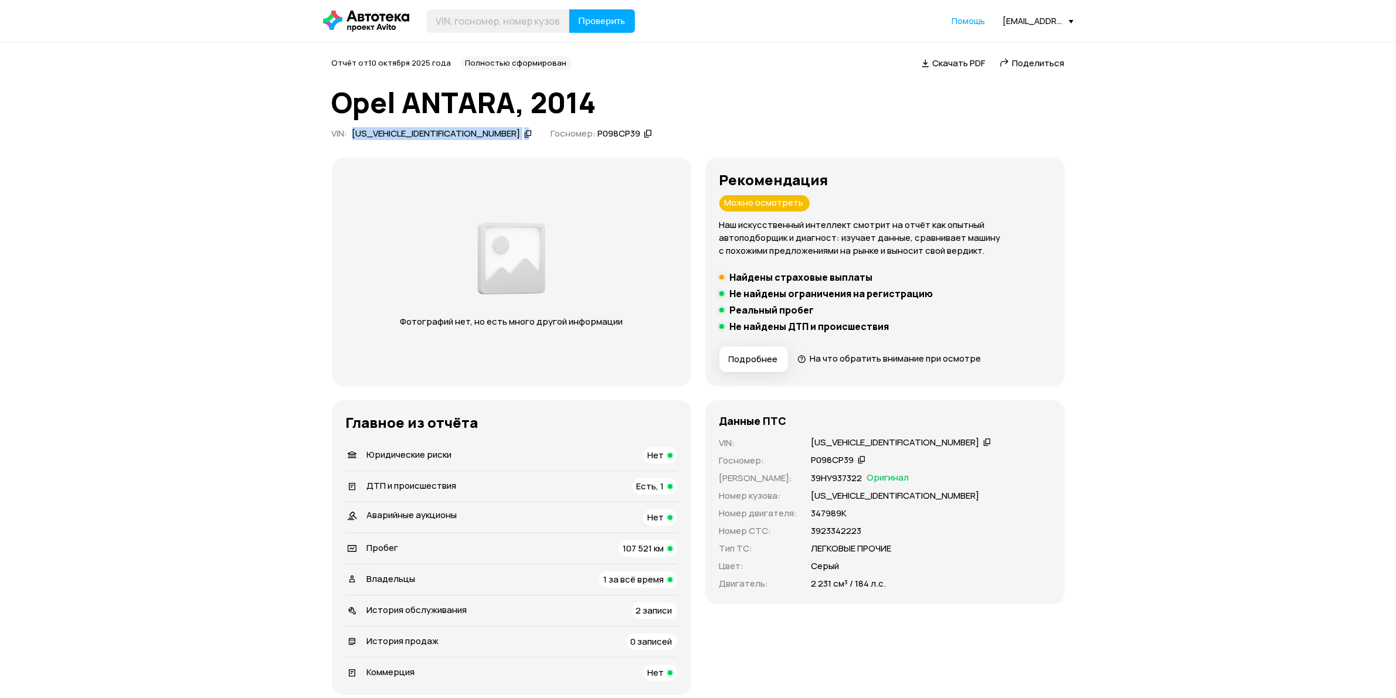
click at [438, 141] on div "VIN : [US_VEHICLE_IDENTIFICATION_NUMBER]" at bounding box center [432, 136] width 200 height 16
drag, startPoint x: 353, startPoint y: 135, endPoint x: 441, endPoint y: 139, distance: 88.6
click at [441, 139] on div "[US_VEHICLE_IDENTIFICATION_NUMBER]" at bounding box center [442, 134] width 183 height 12
drag, startPoint x: 1022, startPoint y: 15, endPoint x: 1021, endPoint y: 22, distance: 6.6
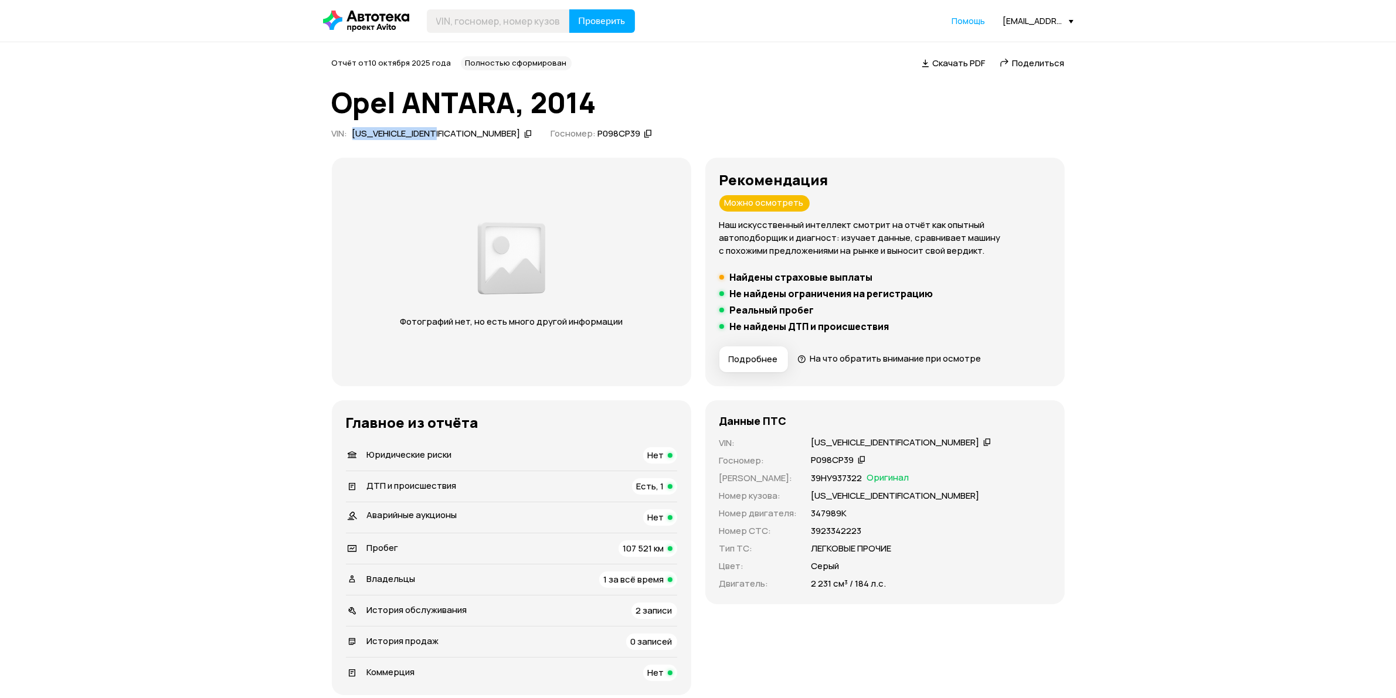
click at [1023, 16] on div "[EMAIL_ADDRESS][DOMAIN_NAME][PERSON_NAME]" at bounding box center [1038, 20] width 70 height 11
click at [1015, 38] on link "Отчёты" at bounding box center [1015, 42] width 118 height 30
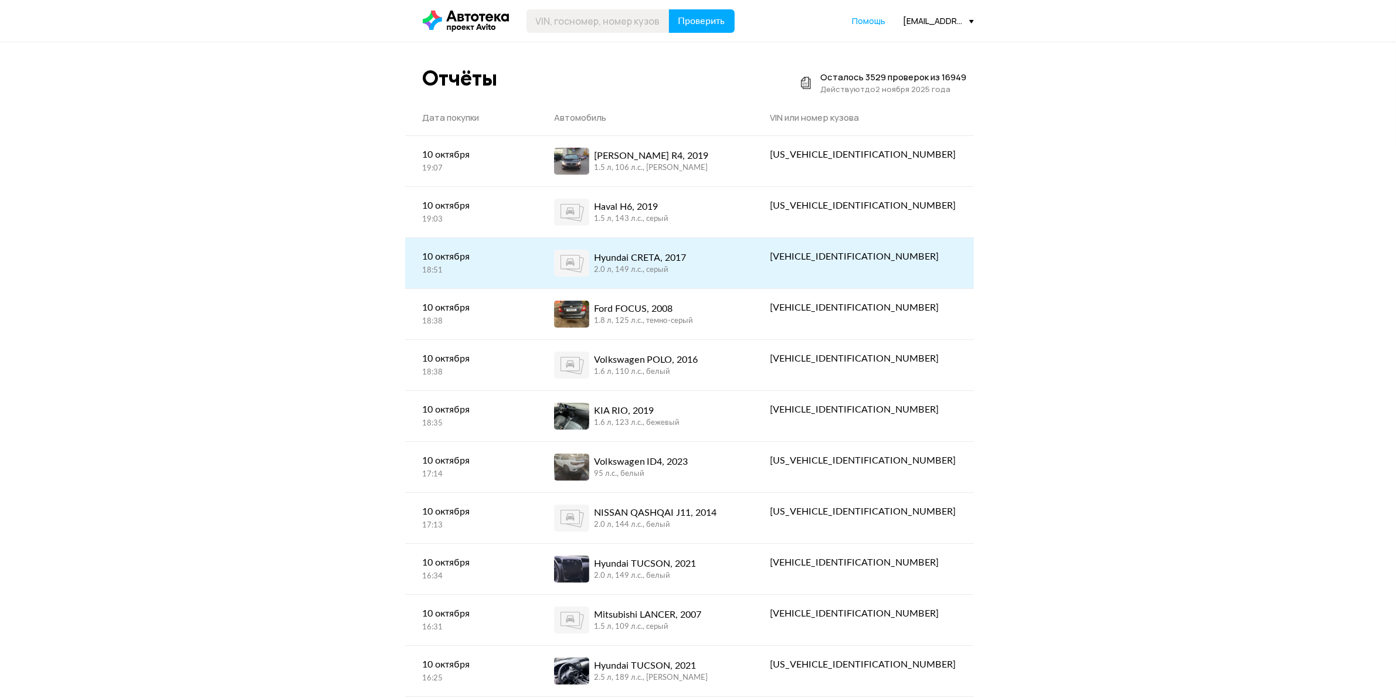
click at [752, 249] on link "Hyundai CRETA, 2017 2.0 л, 149 л.c., серый" at bounding box center [644, 263] width 216 height 50
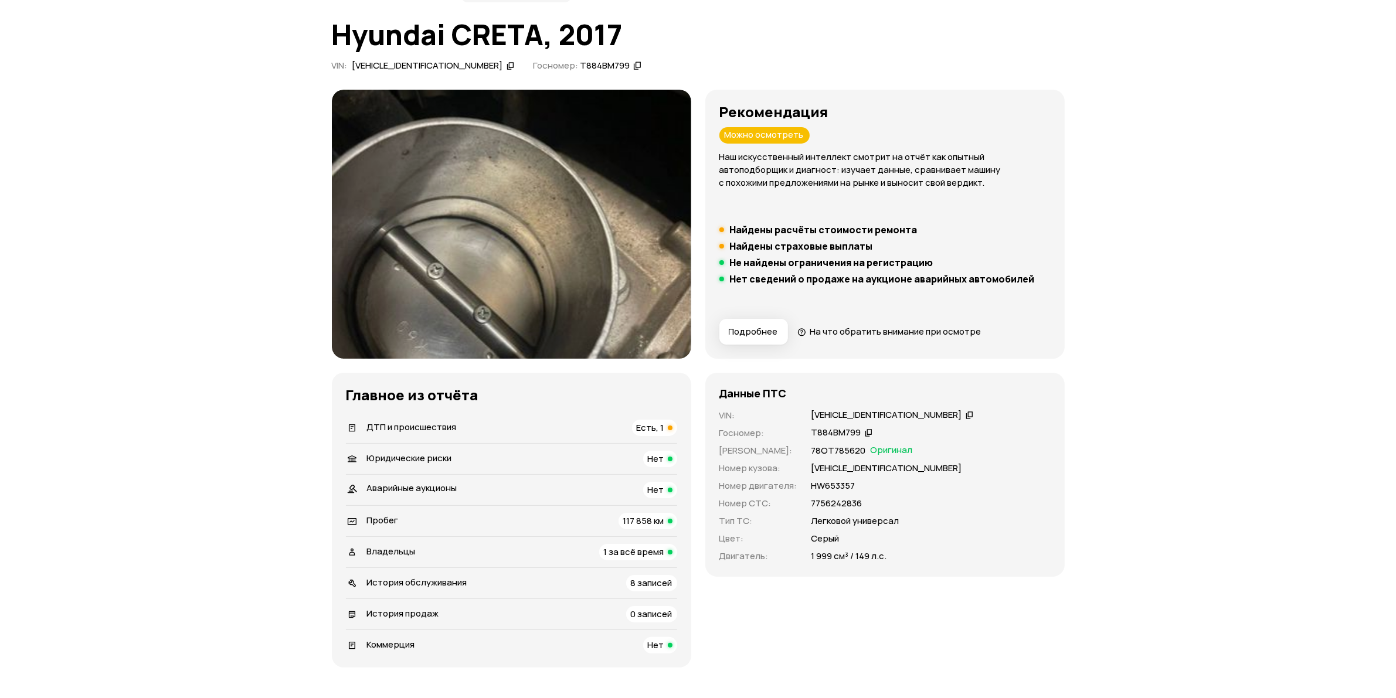
scroll to position [147, 0]
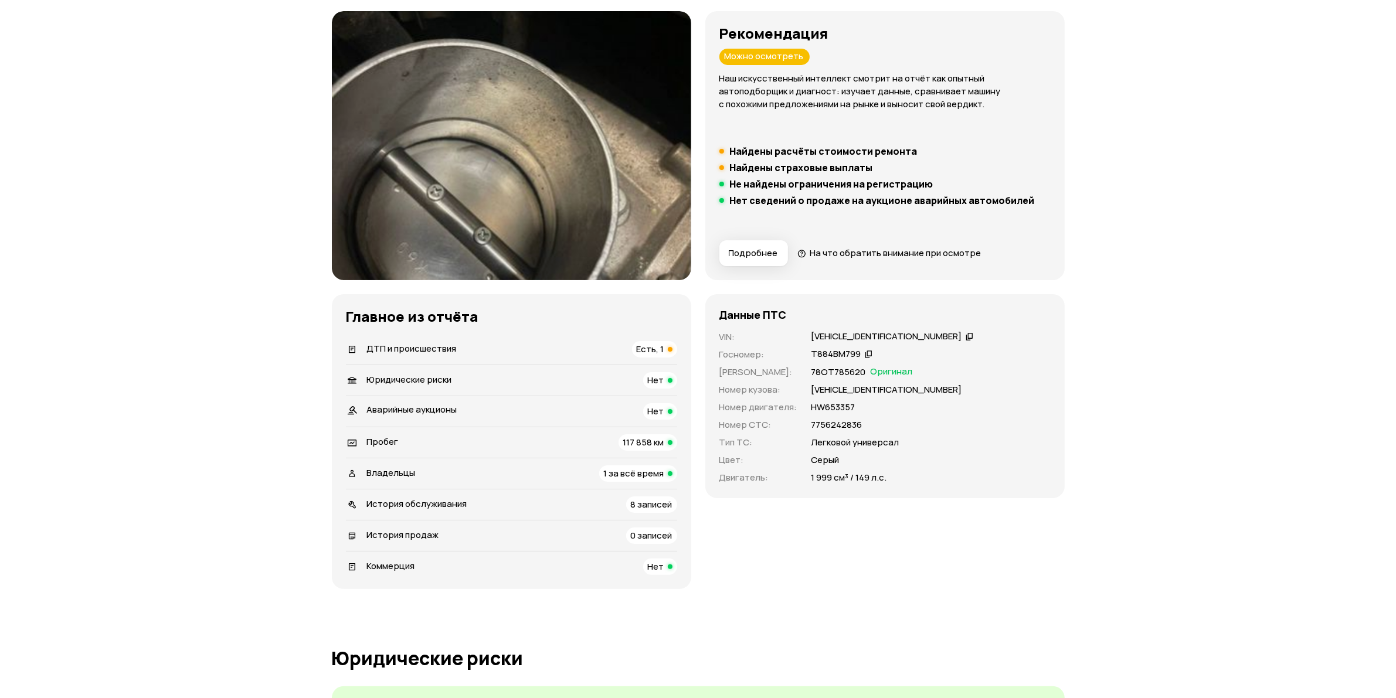
drag, startPoint x: 869, startPoint y: 402, endPoint x: 985, endPoint y: 469, distance: 133.7
click at [985, 469] on div "VIN : [VEHICLE_IDENTIFICATION_NUMBER]   Госномер : Т884ВМ799   [PERSON_NAME] : …" at bounding box center [884, 408] width 331 height 154
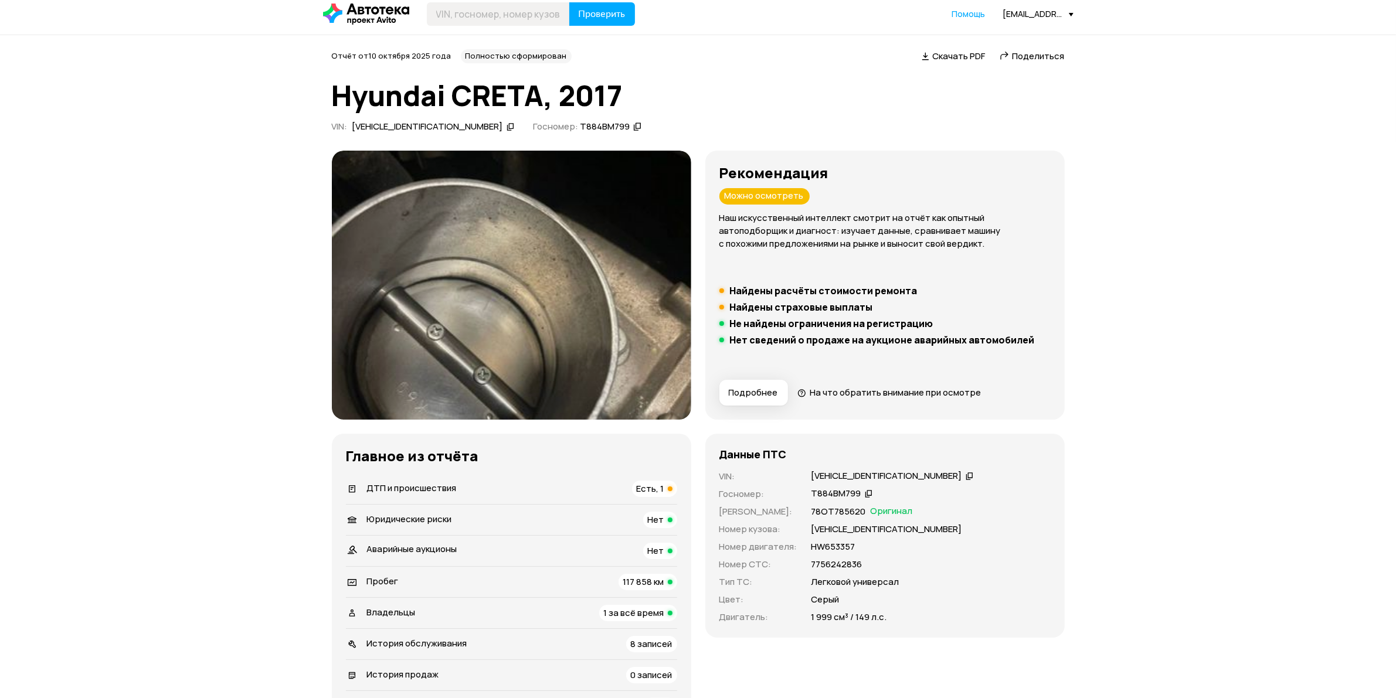
scroll to position [0, 0]
